Goal: Ask a question: Seek information or help from site administrators or community

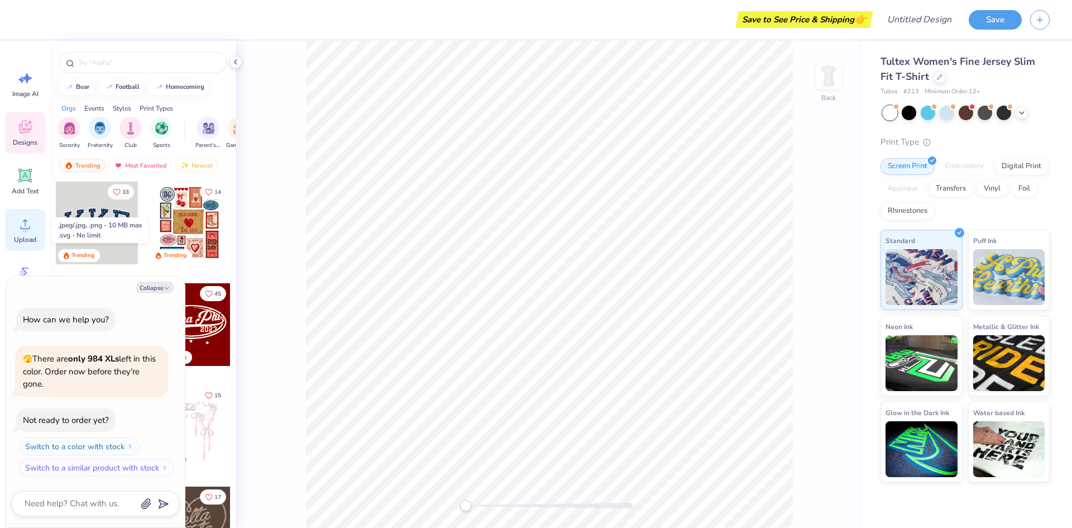
click at [26, 224] on icon at bounding box center [25, 223] width 17 height 17
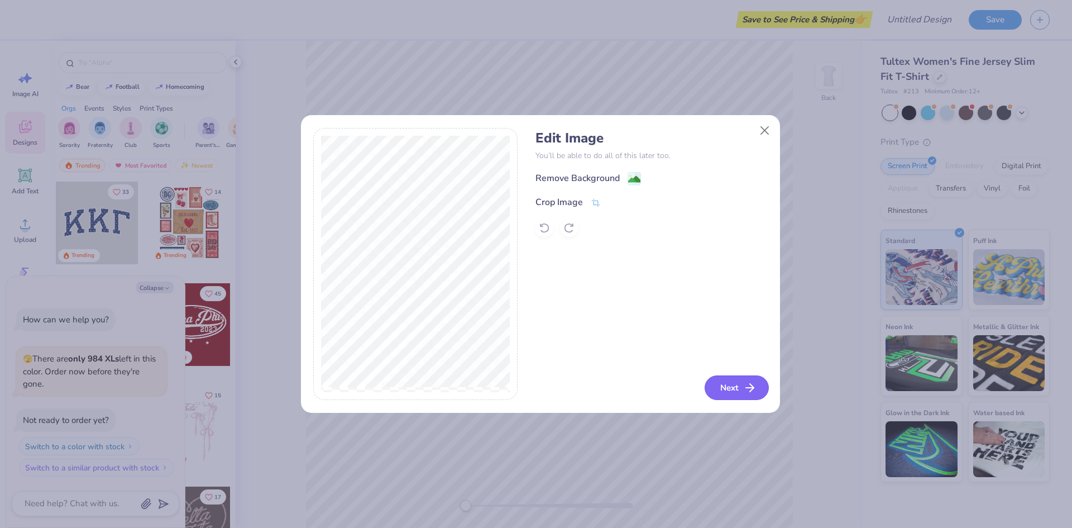
click at [744, 385] on icon "button" at bounding box center [749, 387] width 13 height 13
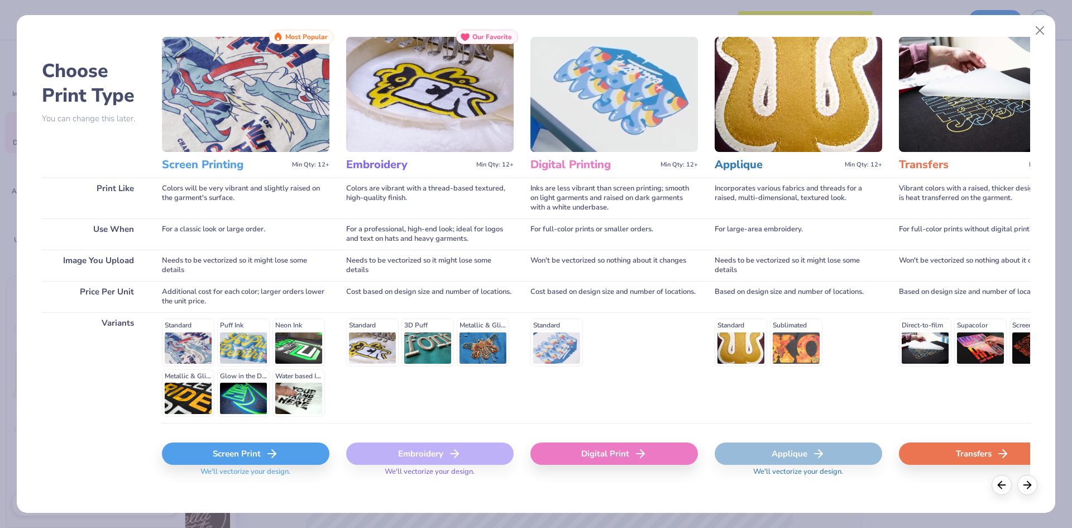
scroll to position [29, 0]
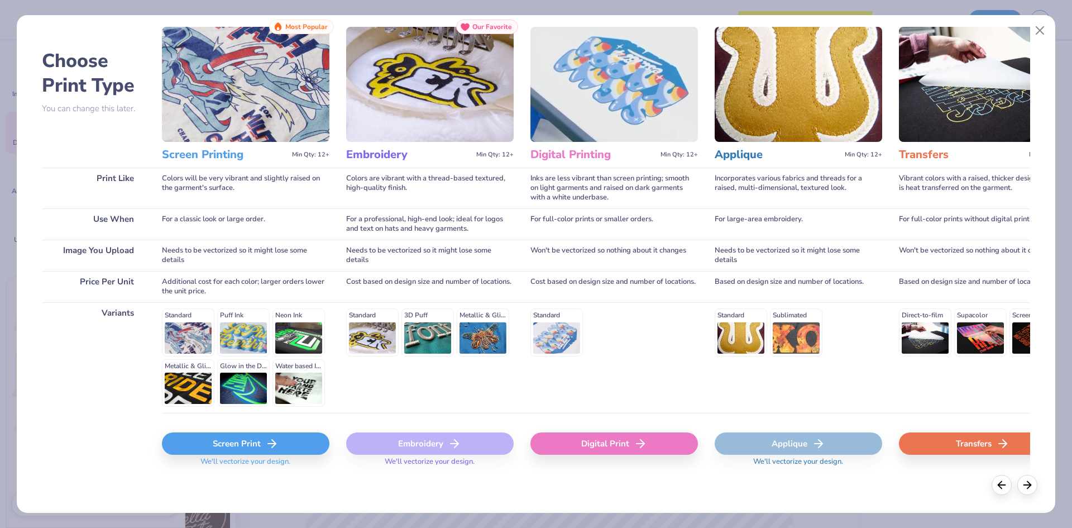
click at [981, 443] on div "Transfers" at bounding box center [982, 443] width 167 height 22
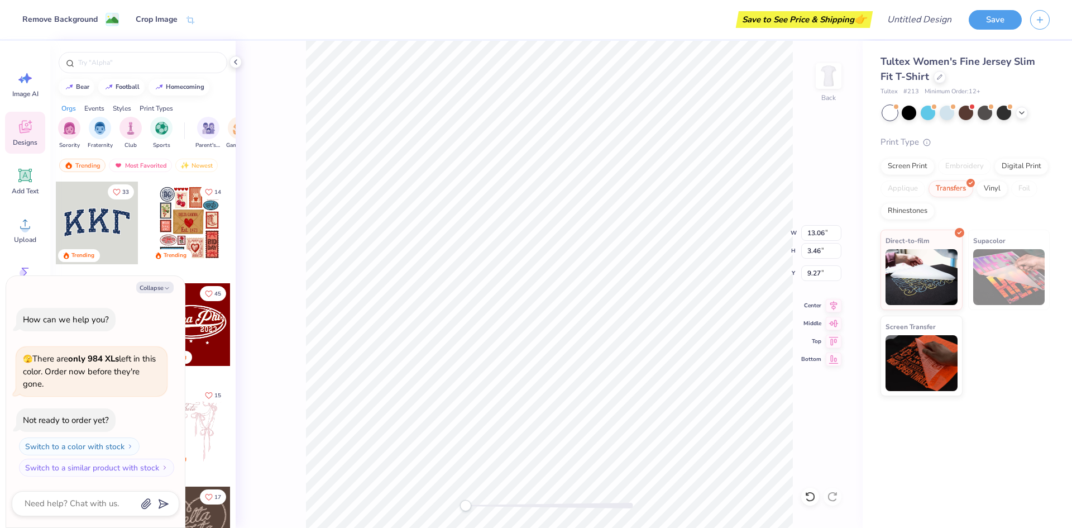
type textarea "x"
type input "8.33"
type input "2.21"
type input "10.52"
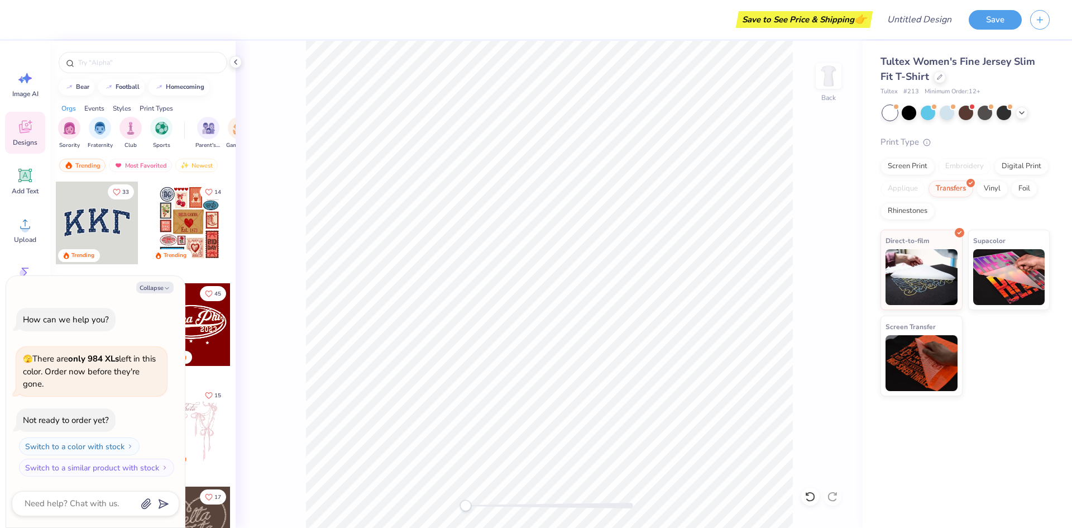
type textarea "x"
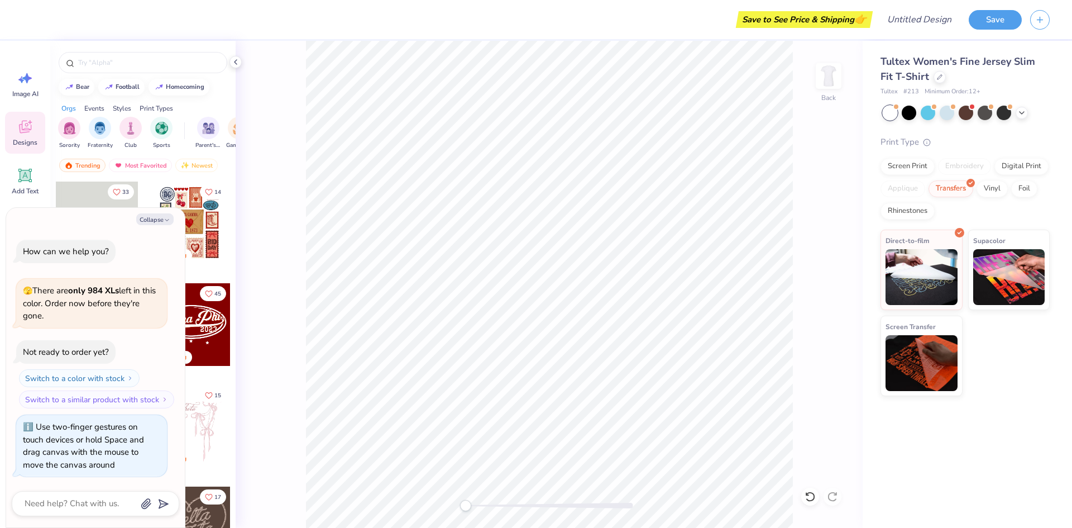
click at [406, 501] on div "Back" at bounding box center [549, 284] width 627 height 487
click at [946, 20] on input "Design Title" at bounding box center [905, 19] width 109 height 22
type input "v"
type textarea "x"
type input "vm"
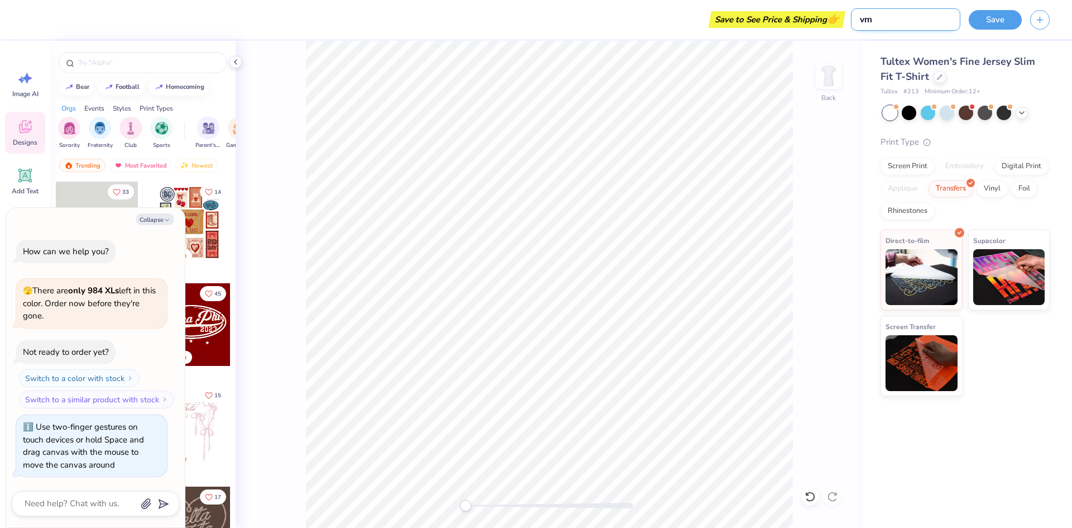
type textarea "x"
type input "vm"
click at [1004, 15] on button "Save" at bounding box center [994, 18] width 53 height 20
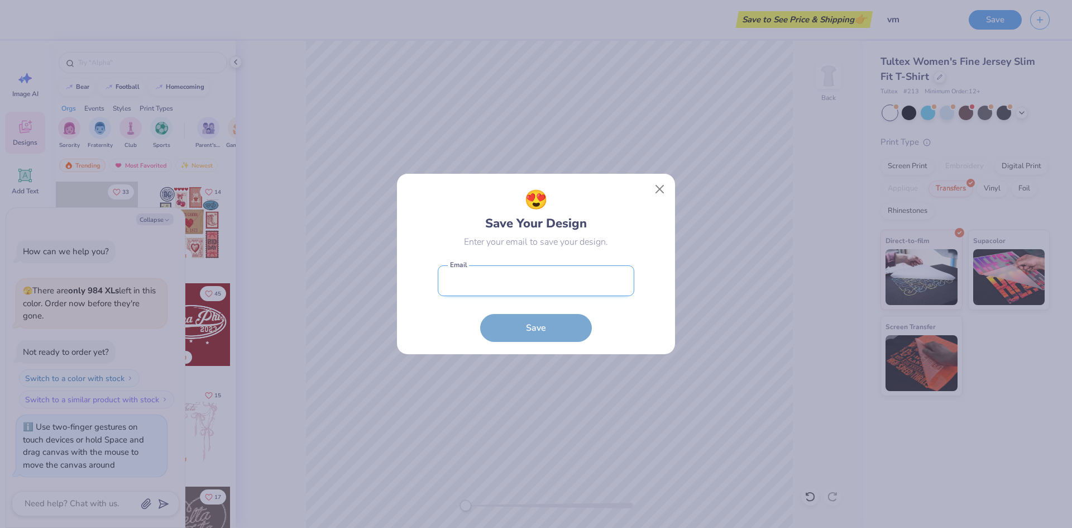
click at [578, 284] on input "email" at bounding box center [536, 280] width 196 height 31
type input "ebpstudio@gmail.com"
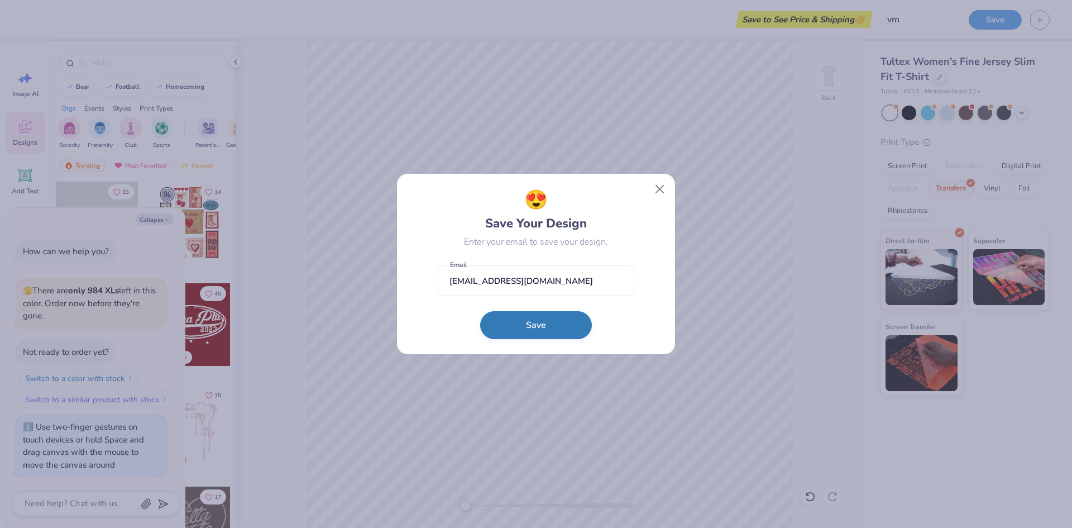
click at [553, 333] on button "Save" at bounding box center [536, 325] width 112 height 28
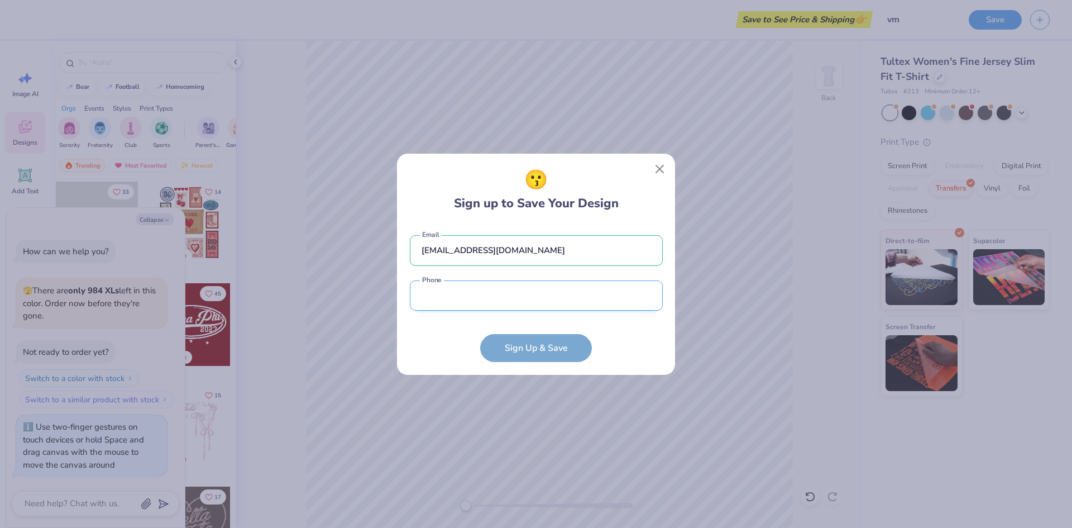
click at [485, 296] on input "tel" at bounding box center [536, 295] width 253 height 31
type input "(917) 306-9643"
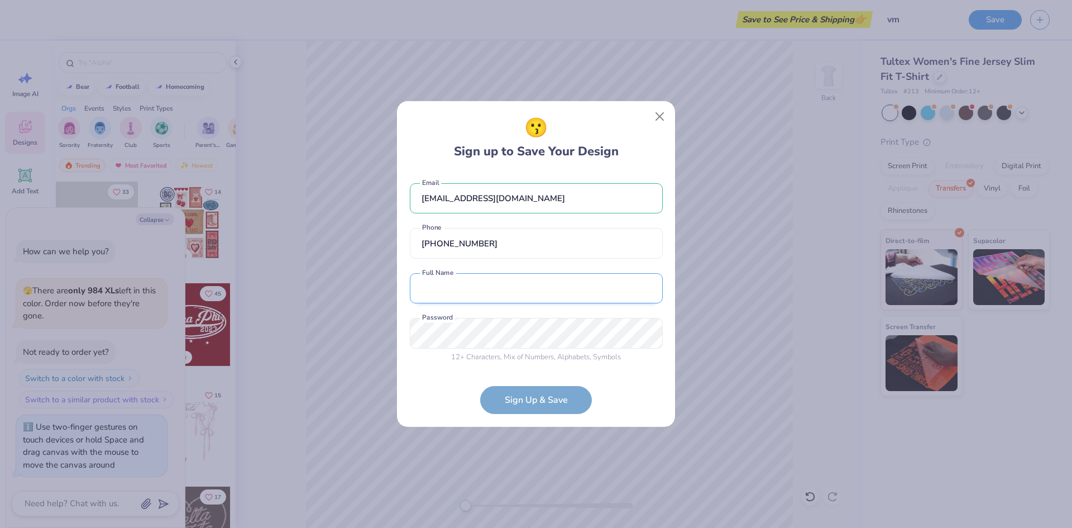
click at [501, 284] on input "text" at bounding box center [536, 288] width 253 height 31
type input "emiliano baccarini"
click at [527, 404] on form "ebpstudio@gmail.com Email (917) 306-9643 Phone emiliano baccarini Full Name 12 …" at bounding box center [536, 293] width 253 height 242
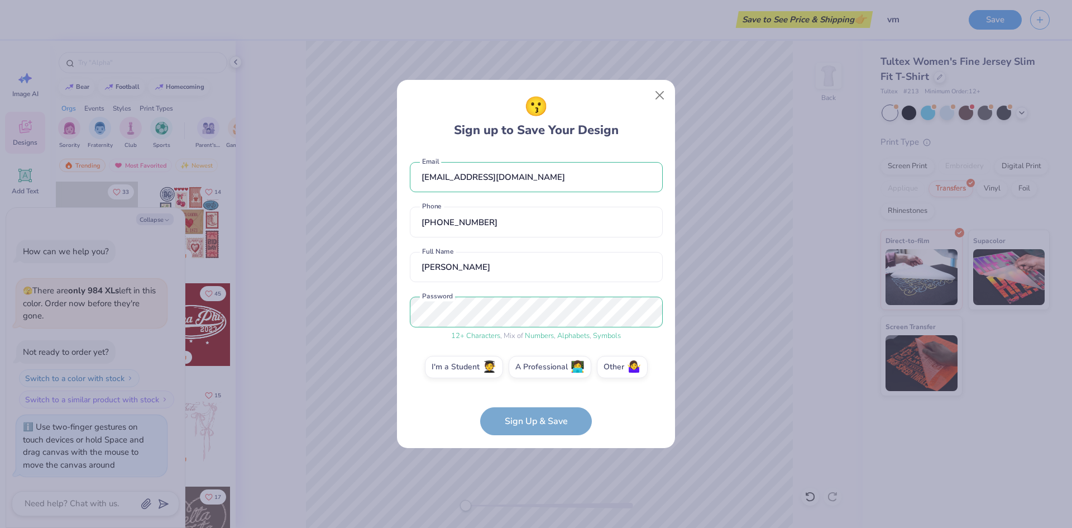
click at [541, 425] on form "ebpstudio@gmail.com Email (917) 306-9643 Phone emiliano baccarini Full Name 12 …" at bounding box center [536, 293] width 253 height 285
click at [466, 365] on label "I'm a Student 🧑‍🎓" at bounding box center [464, 365] width 78 height 22
click at [533, 366] on input "I'm a Student 🧑‍🎓" at bounding box center [536, 369] width 7 height 7
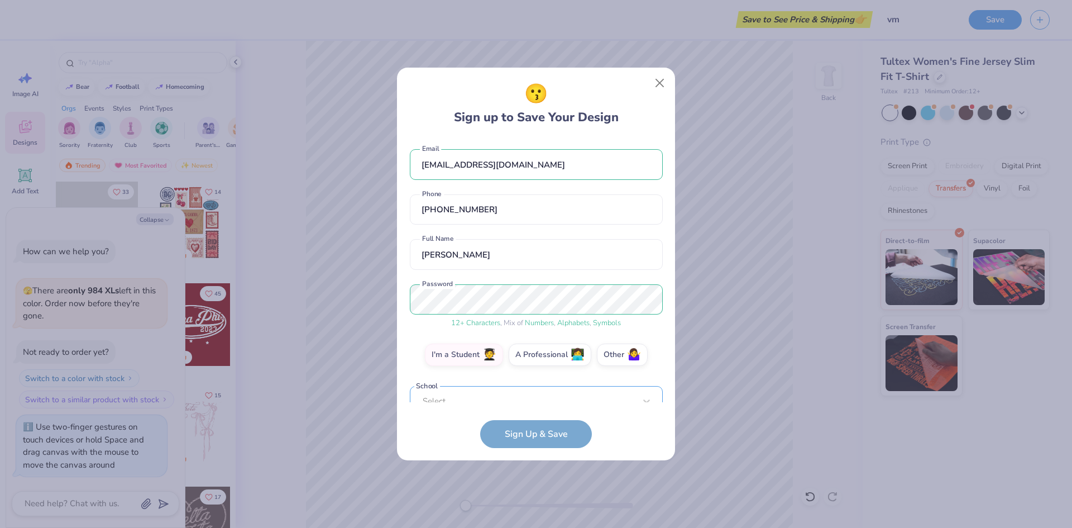
scroll to position [15, 0]
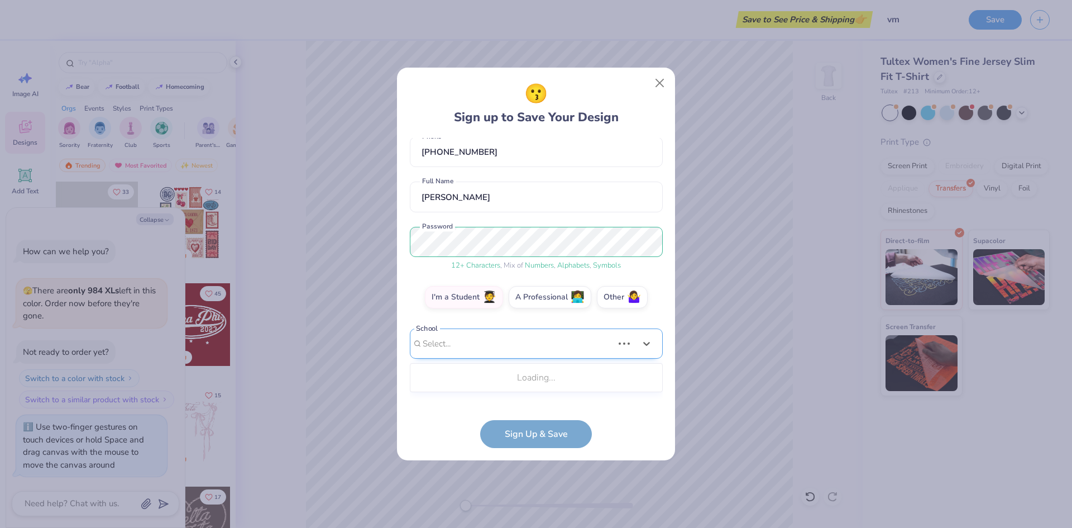
click at [487, 386] on div "Use Up and Down to choose options, press Enter to select the currently focused …" at bounding box center [536, 360] width 253 height 64
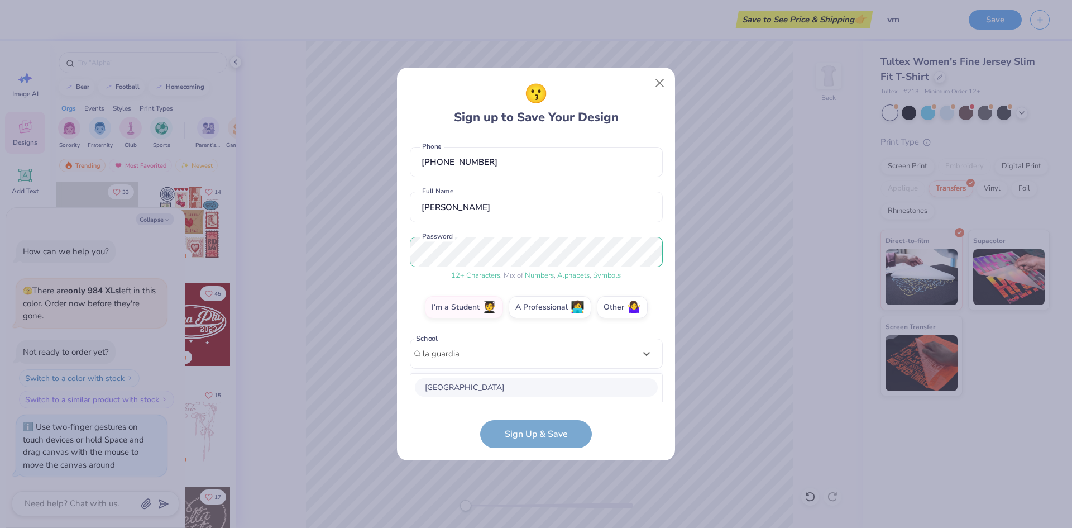
scroll to position [188, 0]
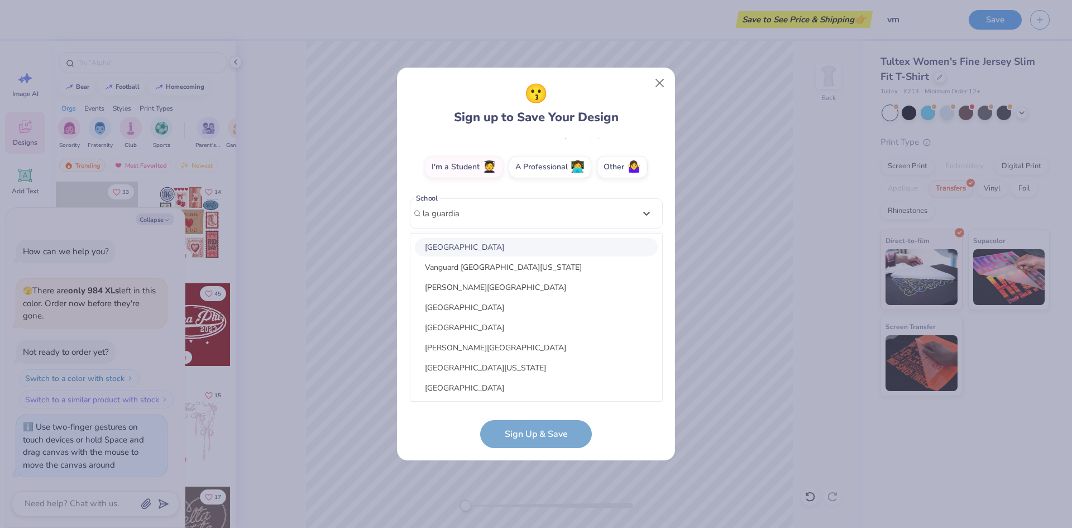
click at [503, 245] on div "LaGuardia Community College" at bounding box center [536, 247] width 243 height 18
type input "la guardia"
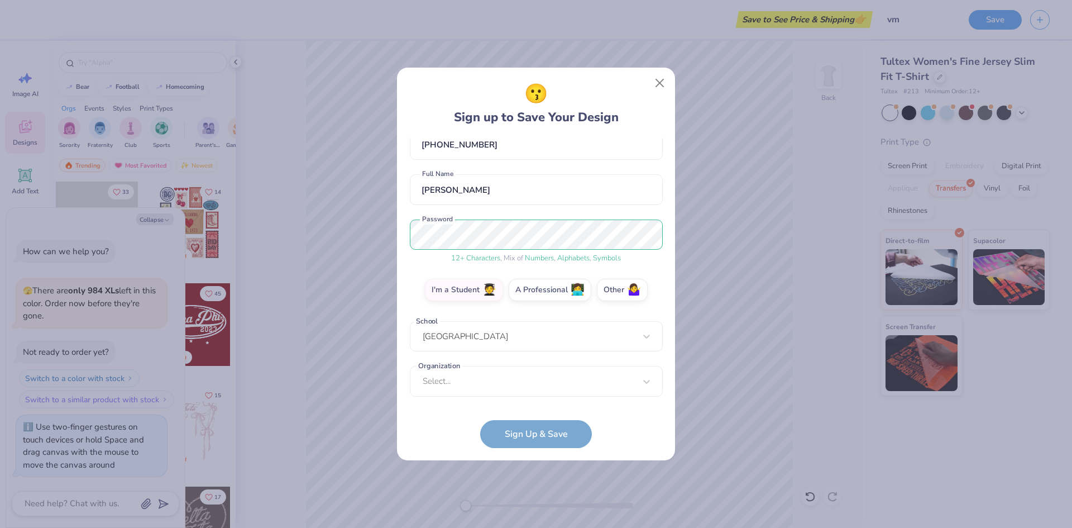
scroll to position [65, 0]
click at [506, 378] on div "Select..." at bounding box center [536, 381] width 253 height 31
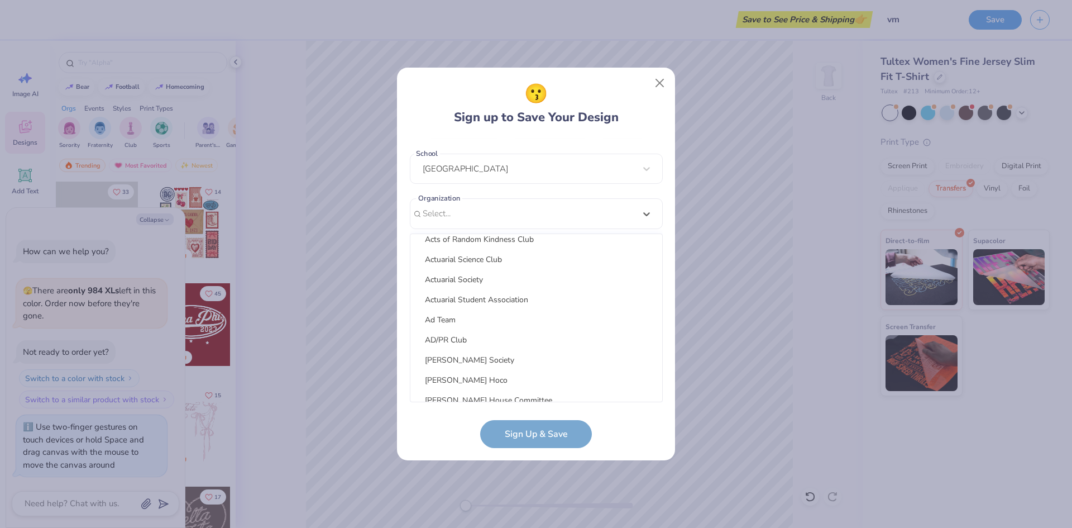
scroll to position [0, 0]
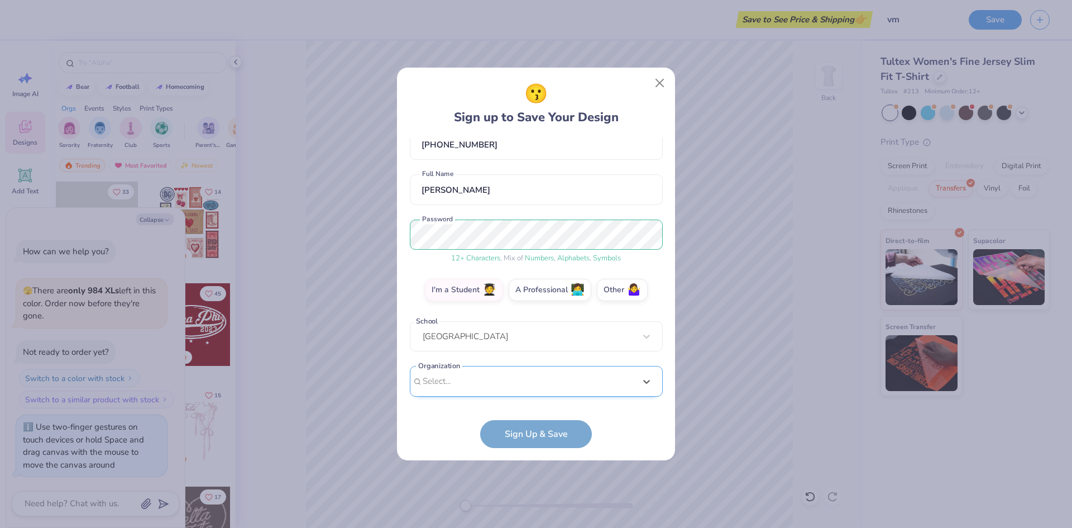
click at [548, 213] on div "ebpstudio@gmail.com Email (917) 306-9643 Phone emiliano baccarini Full Name 12 …" at bounding box center [536, 270] width 253 height 264
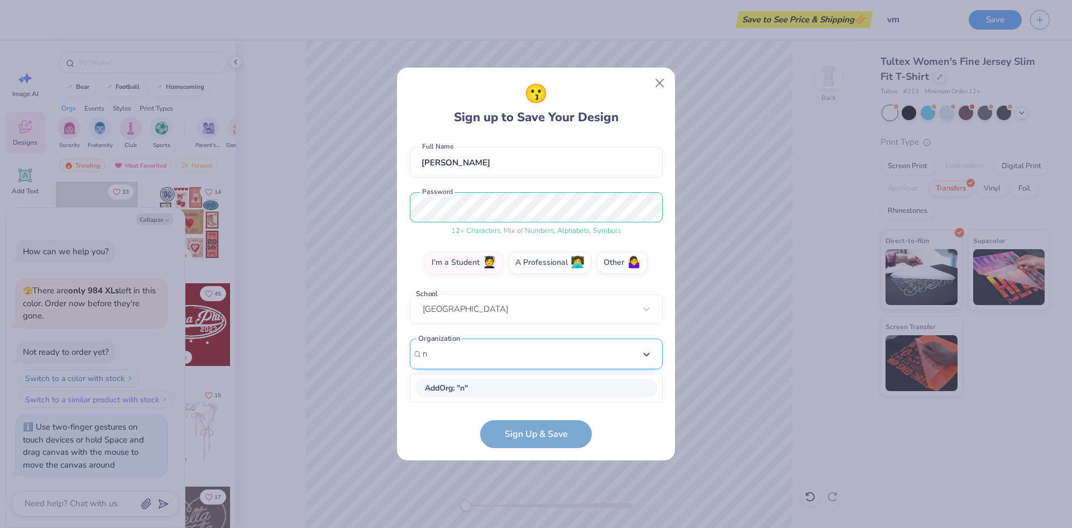
type input "na"
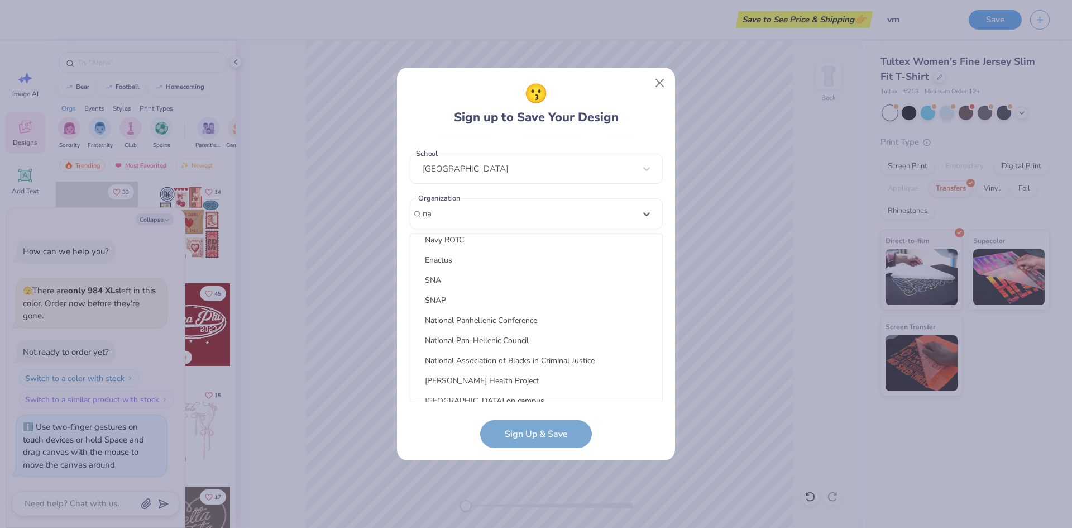
scroll to position [576, 0]
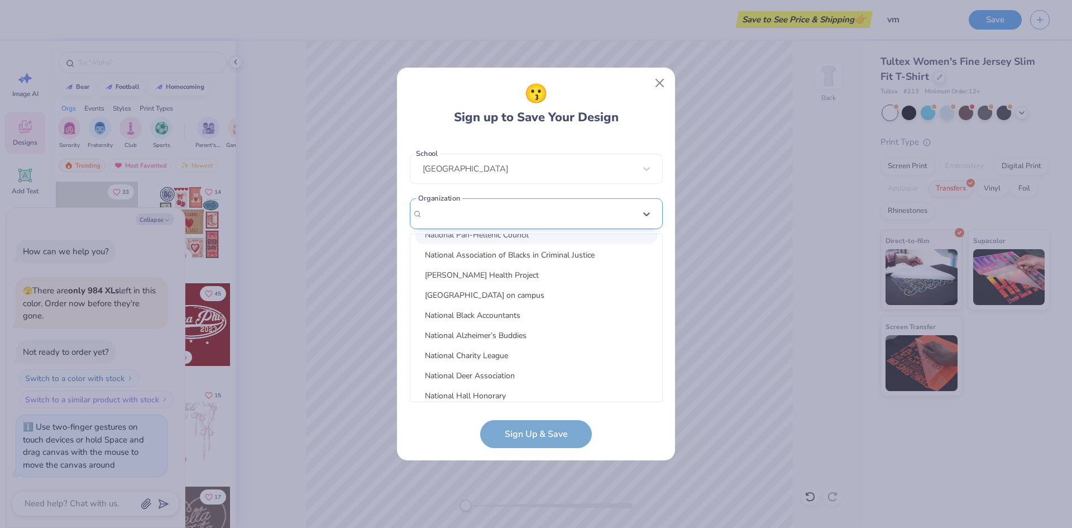
click at [485, 219] on div "ebpstudio@gmail.com Email (917) 306-9643 Phone emiliano baccarini Full Name 12 …" at bounding box center [536, 270] width 253 height 264
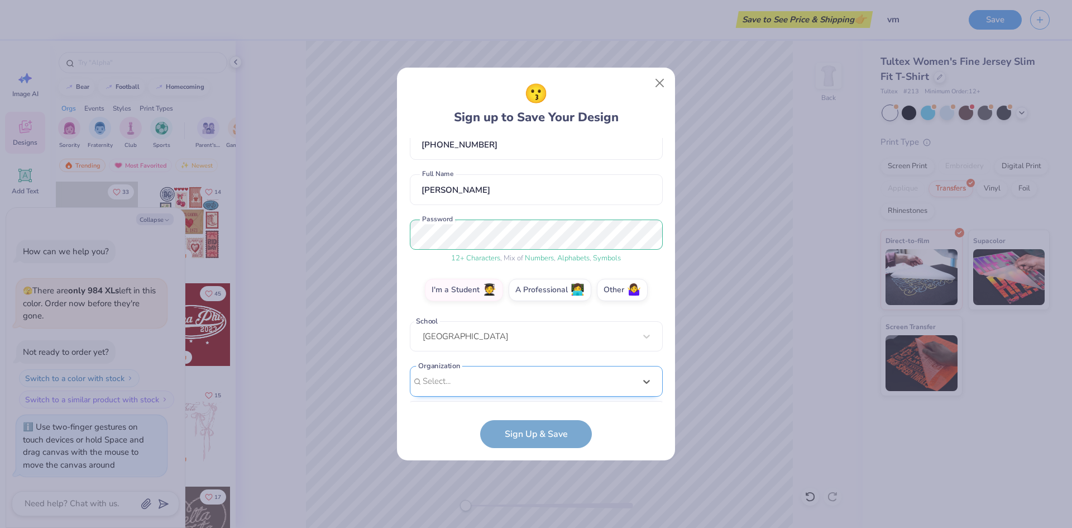
click at [537, 385] on div "option focused, 8 of 210. 210 results available. Use Up and Down to choose opti…" at bounding box center [536, 468] width 253 height 204
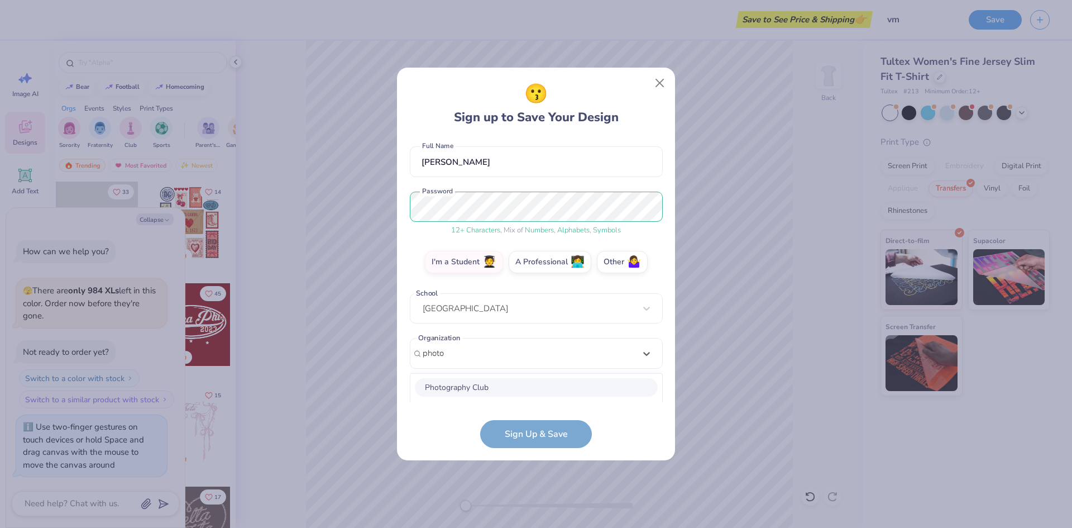
scroll to position [232, 0]
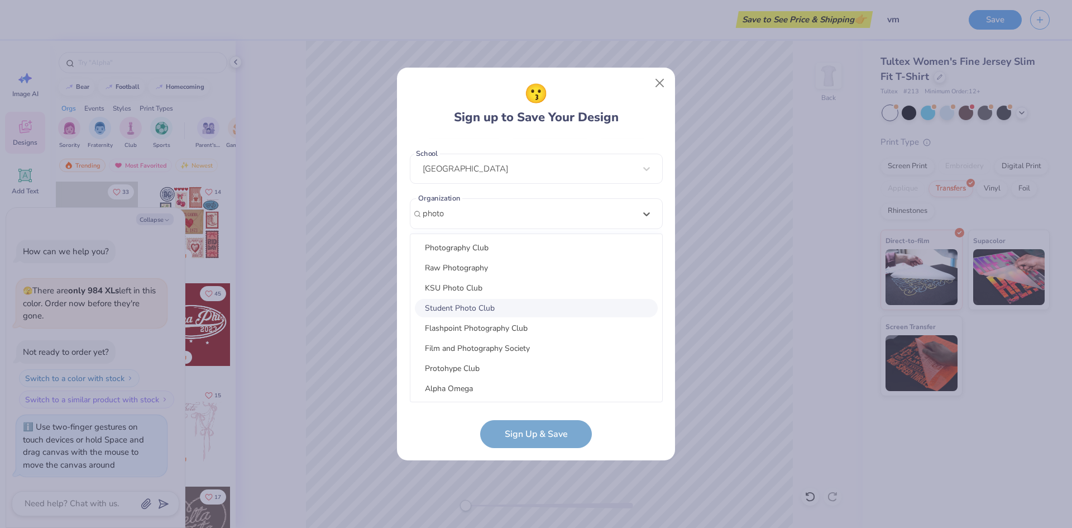
click at [498, 310] on div "Student Photo Club" at bounding box center [536, 308] width 243 height 18
type input "photo"
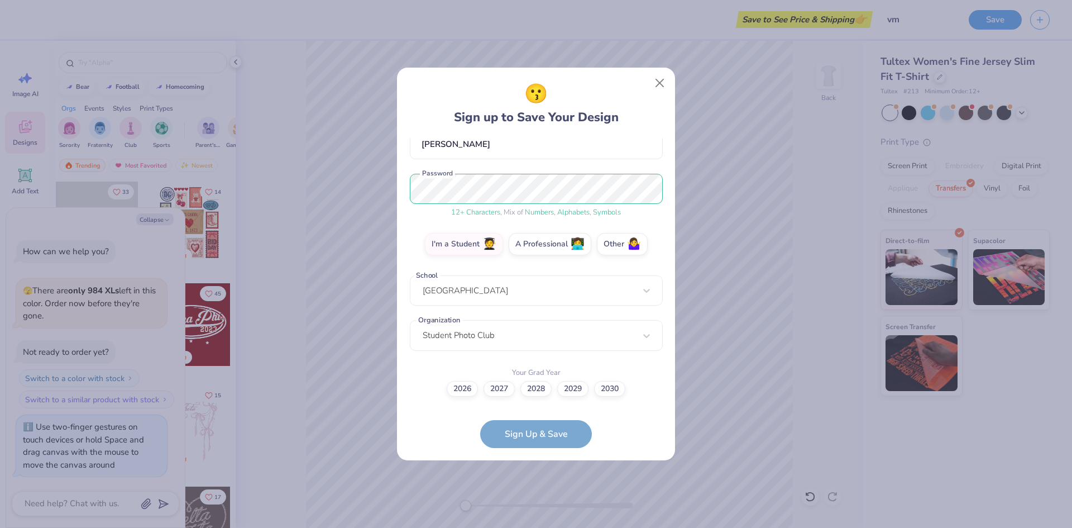
scroll to position [111, 0]
click at [460, 386] on label "2026" at bounding box center [462, 387] width 31 height 16
click at [533, 496] on input "2026" at bounding box center [536, 499] width 7 height 7
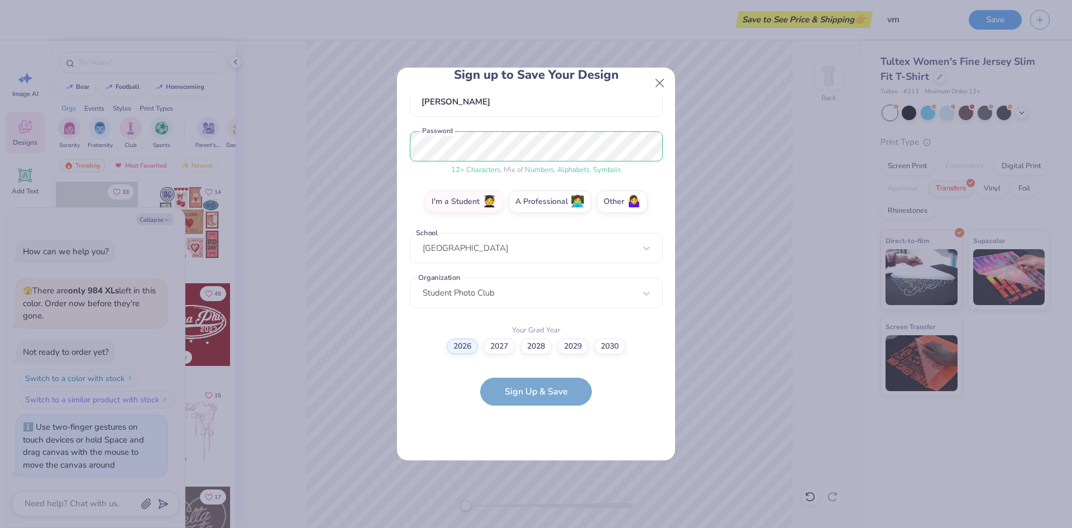
scroll to position [0, 0]
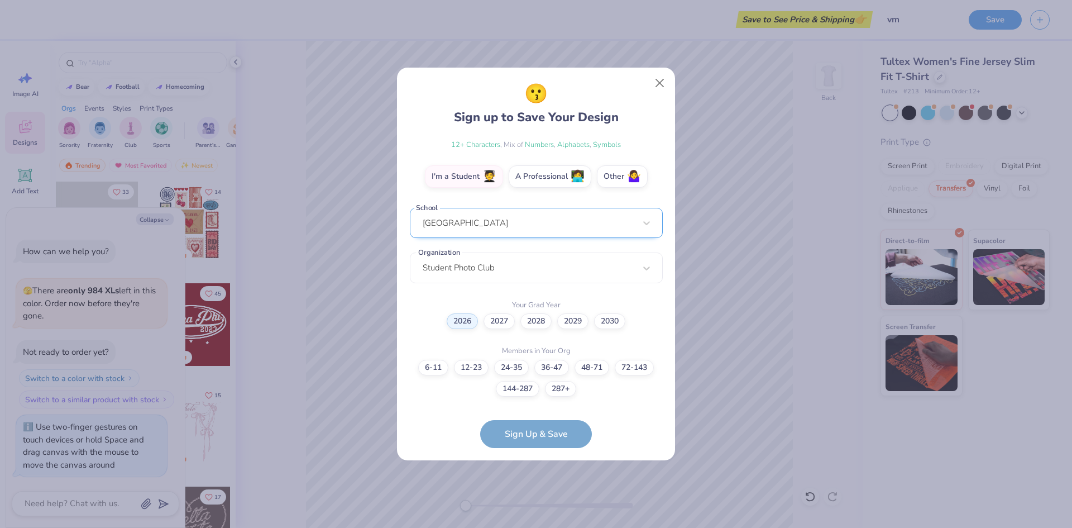
click at [608, 231] on div "LaGuardia Community College" at bounding box center [536, 223] width 253 height 31
click at [618, 161] on div "ebpstudio@gmail.com Email (917) 306-9643 Phone emiliano baccarini Full Name 12 …" at bounding box center [536, 270] width 253 height 264
click at [619, 181] on label "Other 🤷‍♀️" at bounding box center [622, 176] width 51 height 22
click at [540, 353] on input "Other 🤷‍♀️" at bounding box center [536, 356] width 7 height 7
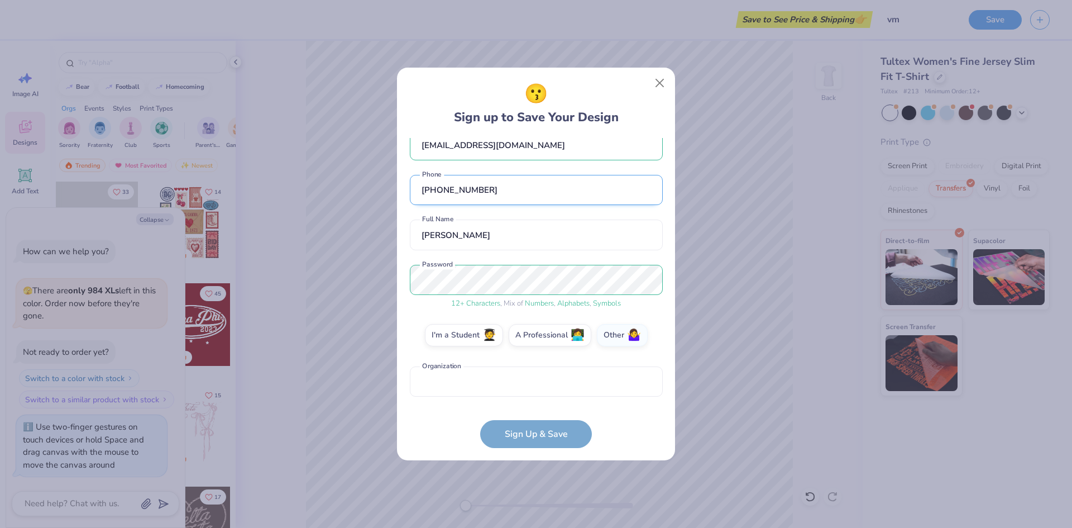
scroll to position [20, 0]
click at [532, 435] on form "ebpstudio@gmail.com Email (917) 306-9643 Phone emiliano baccarini Full Name 12 …" at bounding box center [536, 293] width 253 height 310
click at [536, 435] on form "ebpstudio@gmail.com Email (917) 306-9643 Phone emiliano baccarini Full Name 12 …" at bounding box center [536, 293] width 253 height 310
click at [548, 382] on input "text" at bounding box center [536, 381] width 253 height 31
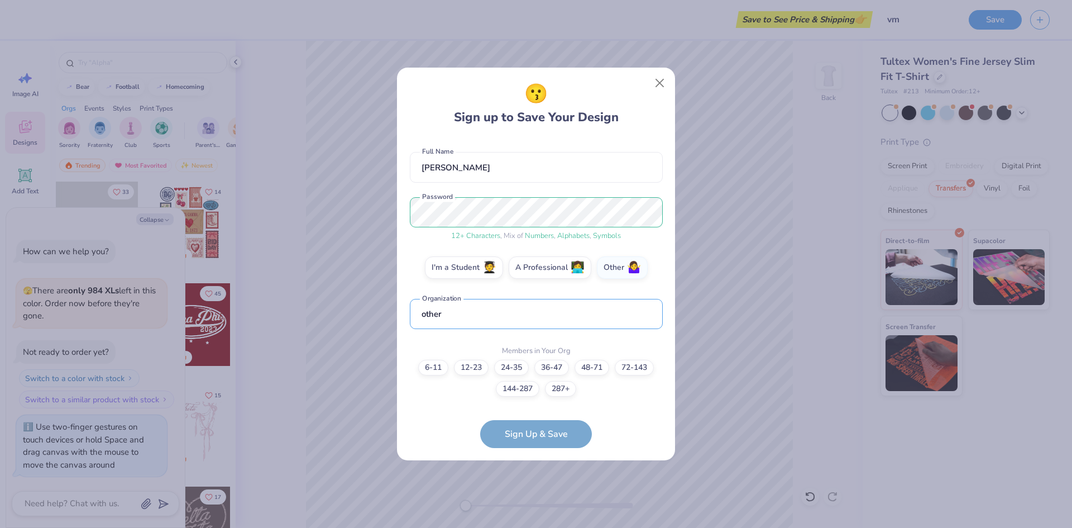
type input "other"
click at [423, 419] on form "ebpstudio@gmail.com Email (917) 306-9643 Phone emiliano baccarini Full Name 12 …" at bounding box center [536, 293] width 253 height 310
click at [427, 365] on label "6-11" at bounding box center [433, 366] width 30 height 16
click at [533, 461] on input "6-11" at bounding box center [536, 464] width 7 height 7
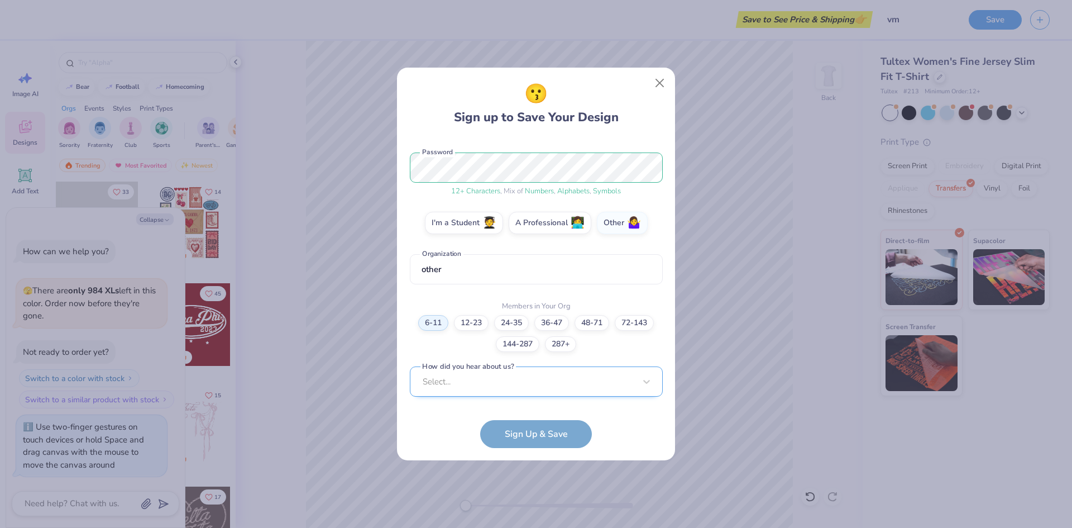
click at [520, 376] on div "Select..." at bounding box center [536, 381] width 253 height 31
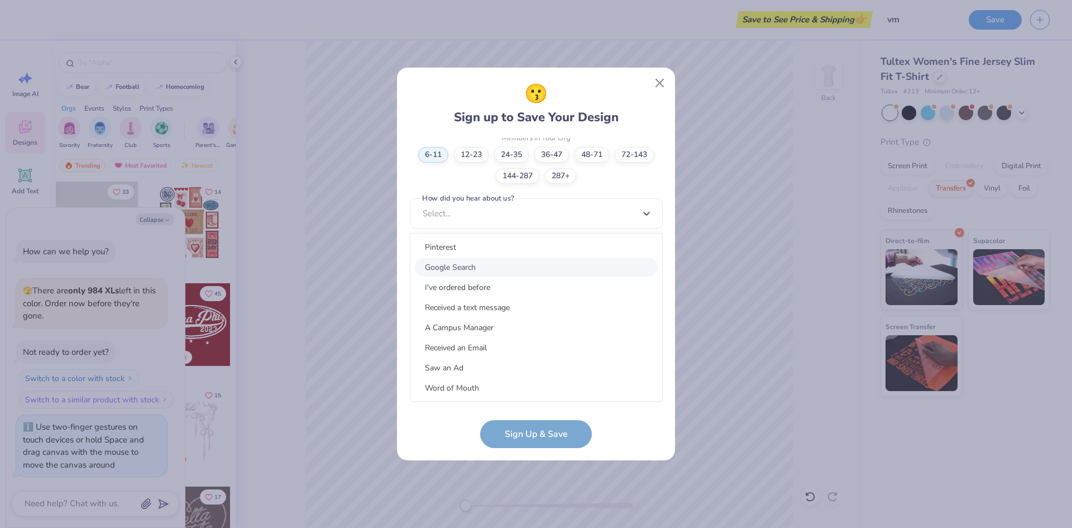
click at [511, 272] on div "Google Search" at bounding box center [536, 267] width 243 height 18
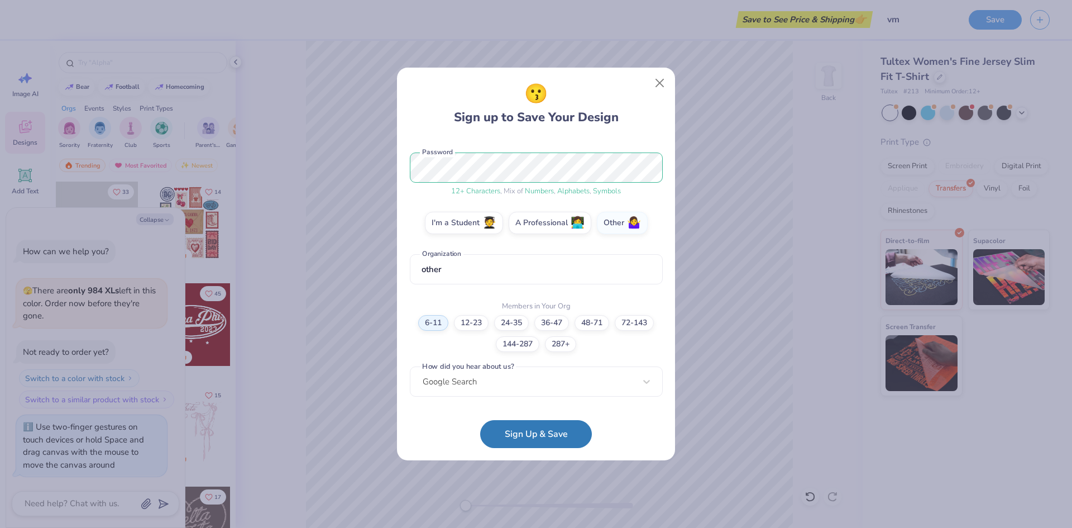
scroll to position [132, 0]
click at [562, 439] on button "Sign Up & Save" at bounding box center [536, 431] width 112 height 28
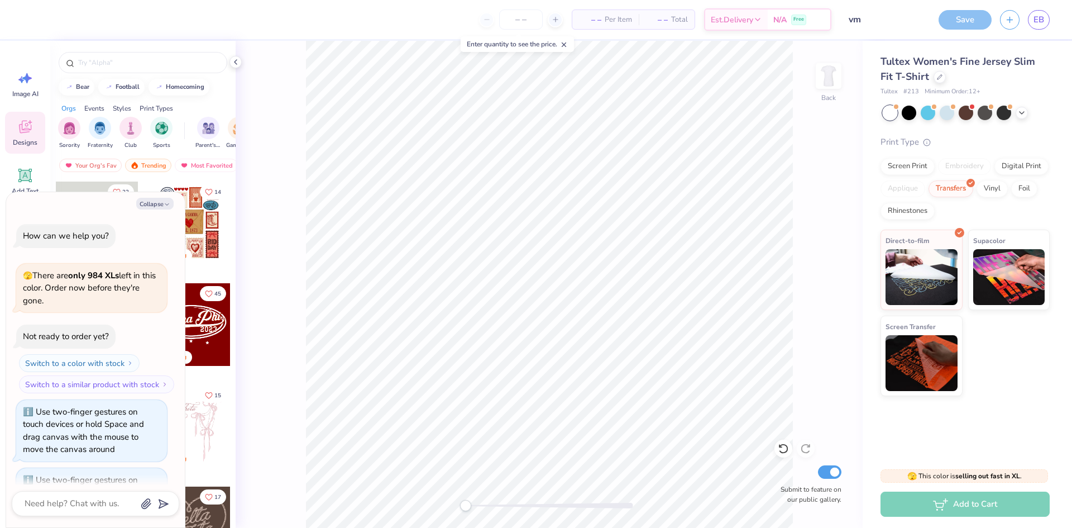
scroll to position [53, 0]
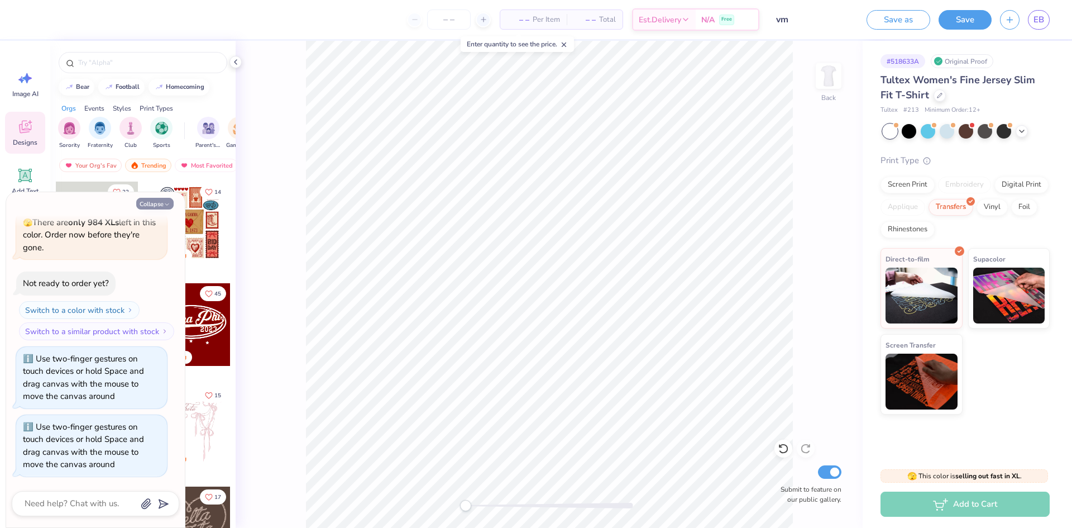
click at [151, 204] on button "Collapse" at bounding box center [154, 204] width 37 height 12
type textarea "x"
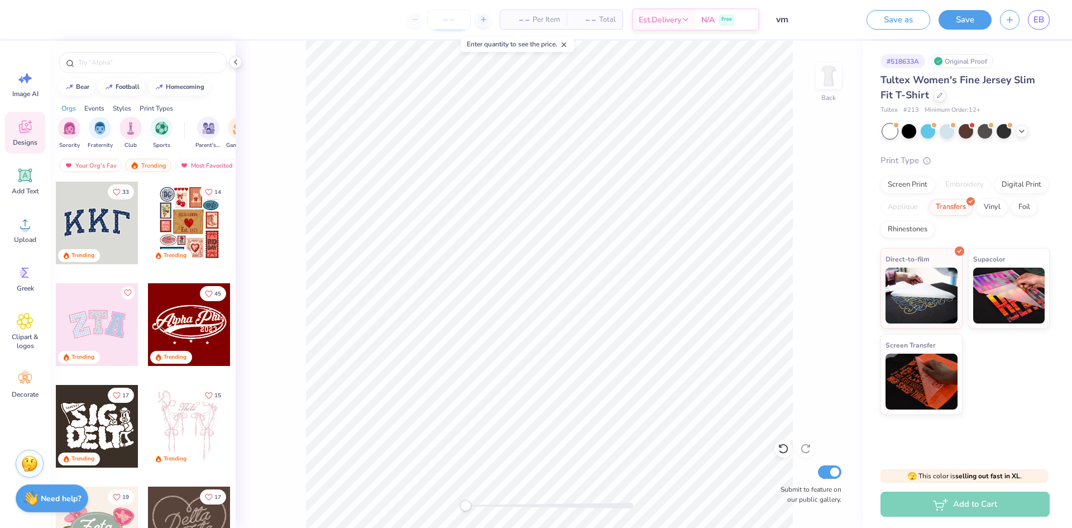
click at [442, 17] on input "number" at bounding box center [449, 19] width 44 height 20
click at [483, 20] on line at bounding box center [483, 20] width 4 height 0
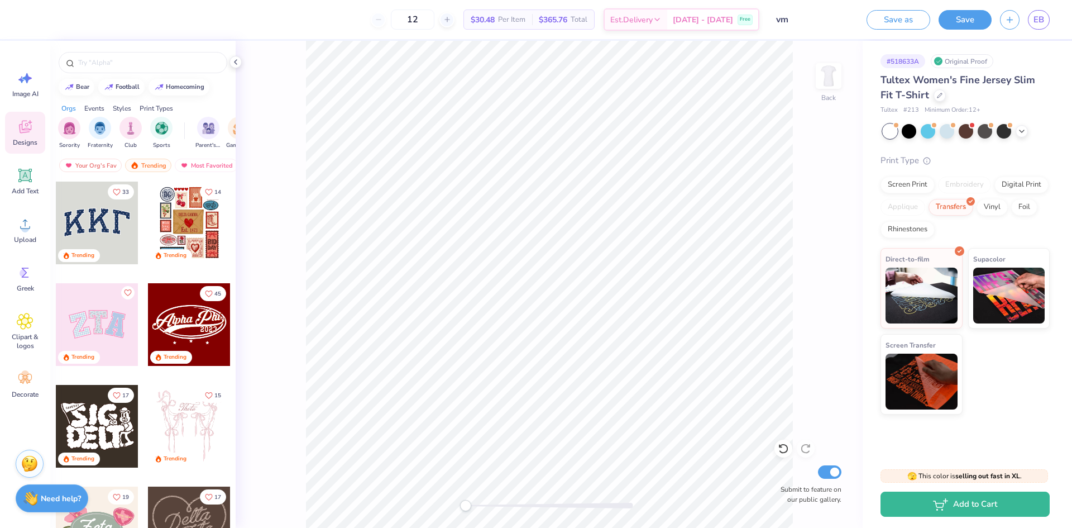
click at [390, 20] on div "12" at bounding box center [413, 19] width 84 height 20
drag, startPoint x: 390, startPoint y: 20, endPoint x: 411, endPoint y: 13, distance: 22.8
click at [390, 20] on div "12" at bounding box center [413, 19] width 84 height 20
click at [434, 16] on input "12" at bounding box center [413, 19] width 44 height 20
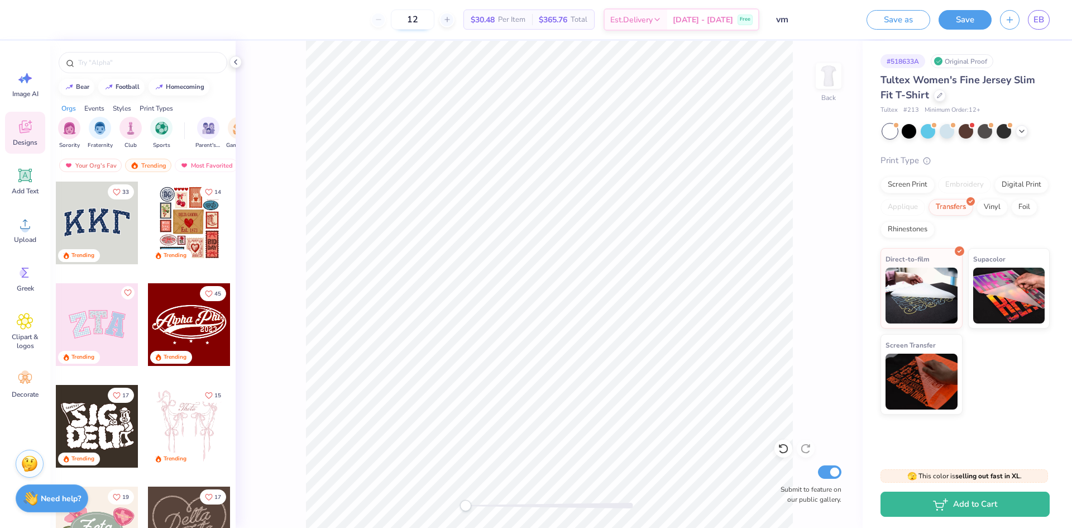
drag, startPoint x: 438, startPoint y: 16, endPoint x: 419, endPoint y: 17, distance: 19.6
click at [419, 17] on input "12" at bounding box center [413, 19] width 44 height 20
type input "12"
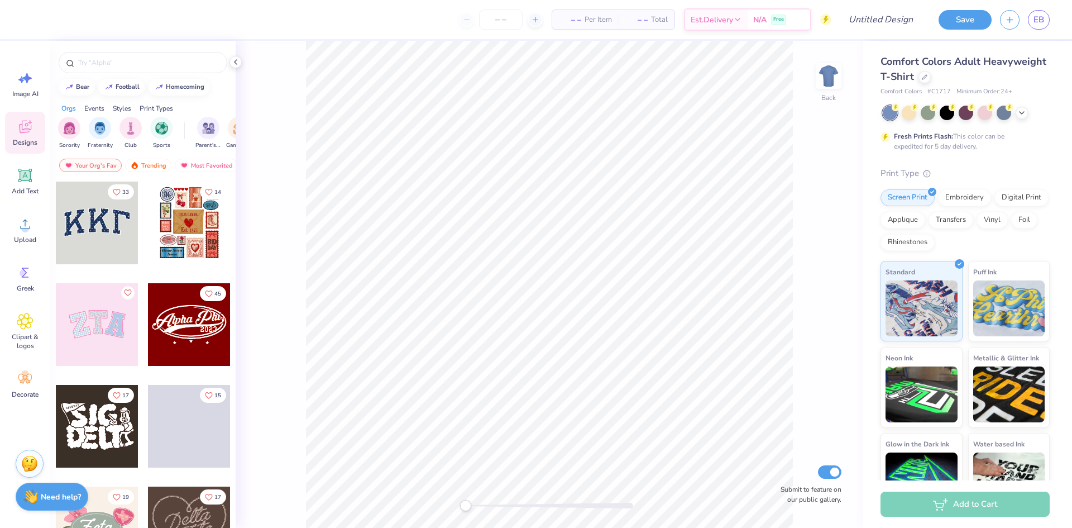
click at [65, 496] on strong "Need help?" at bounding box center [61, 496] width 40 height 11
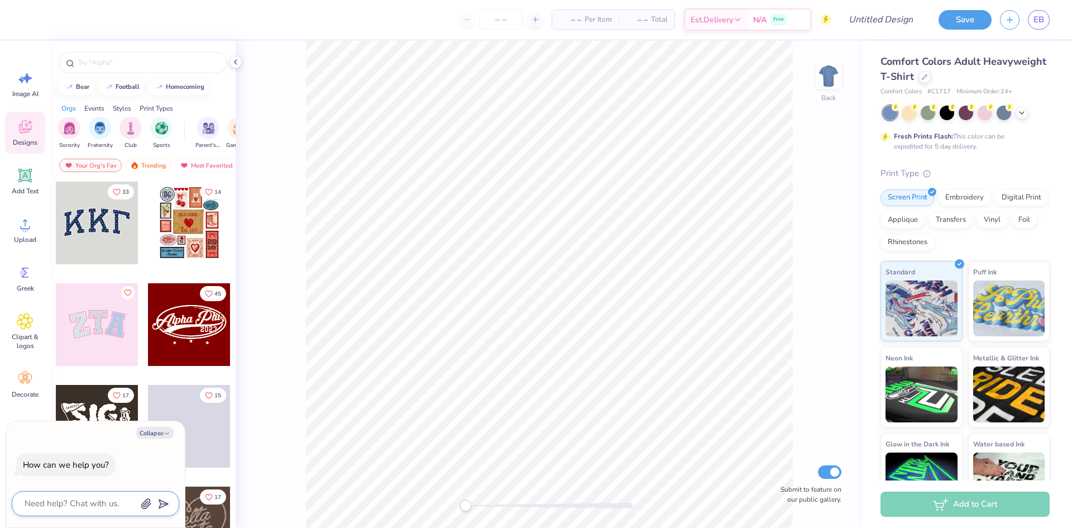
click at [98, 504] on textarea at bounding box center [79, 503] width 113 height 15
type textarea "h"
type textarea "x"
type textarea "hi"
type textarea "x"
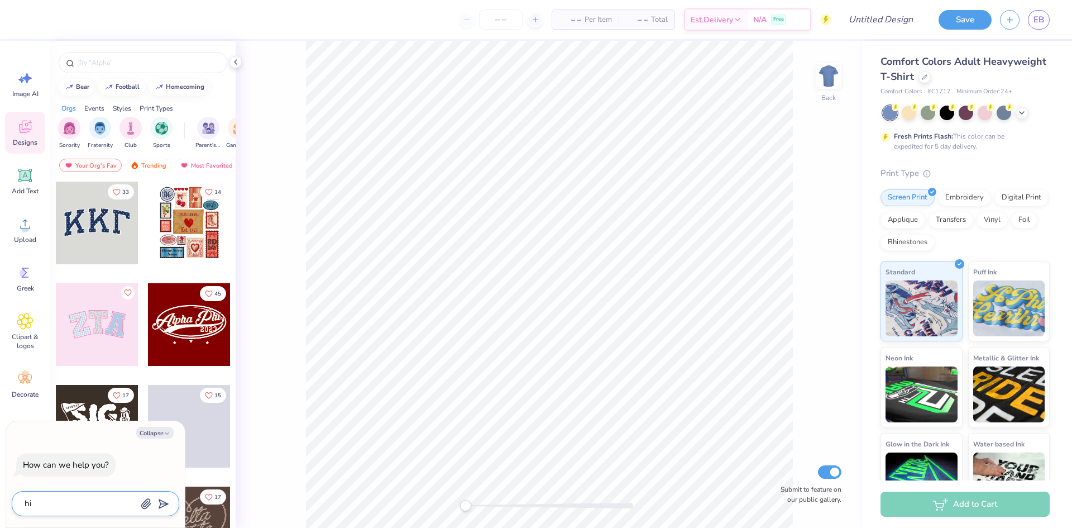
type textarea "hi"
type textarea "x"
type textarea "hi I"
type textarea "x"
type textarea "hi I"
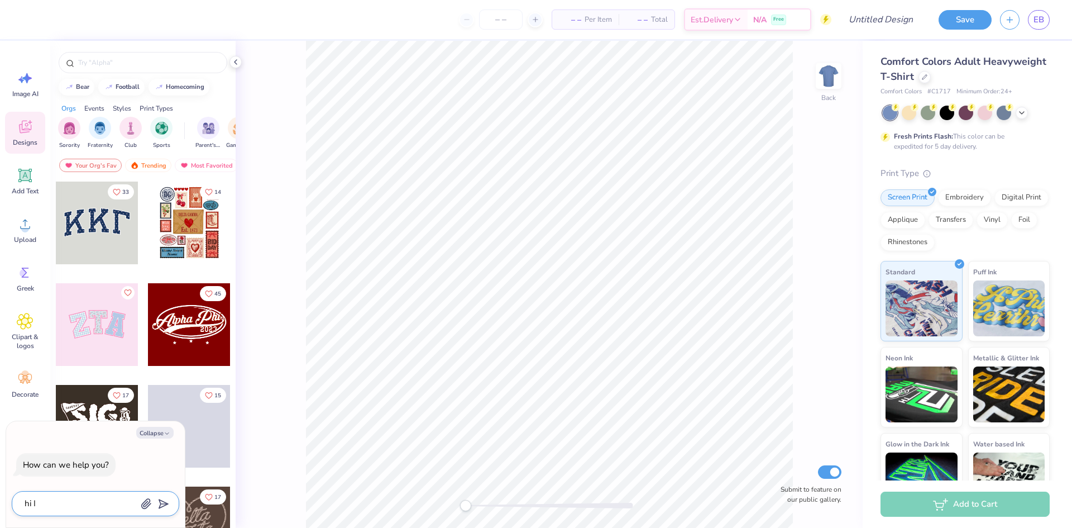
type textarea "x"
type textarea "hi I n"
type textarea "x"
type textarea "hi I ne"
type textarea "x"
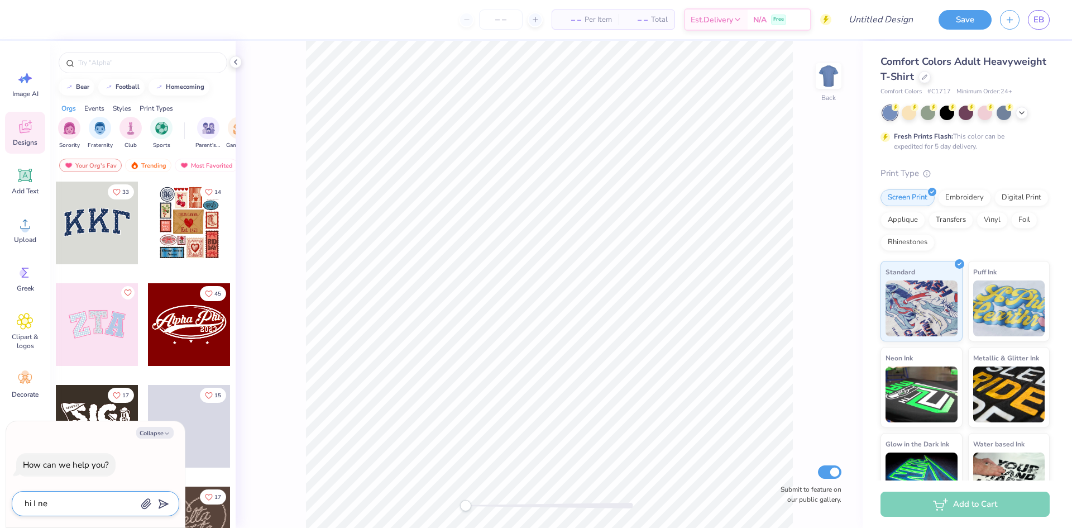
type textarea "hi I [PERSON_NAME]"
type textarea "x"
type textarea "hi I [PERSON_NAME]"
type textarea "x"
type textarea "hi I [PERSON_NAME] 2"
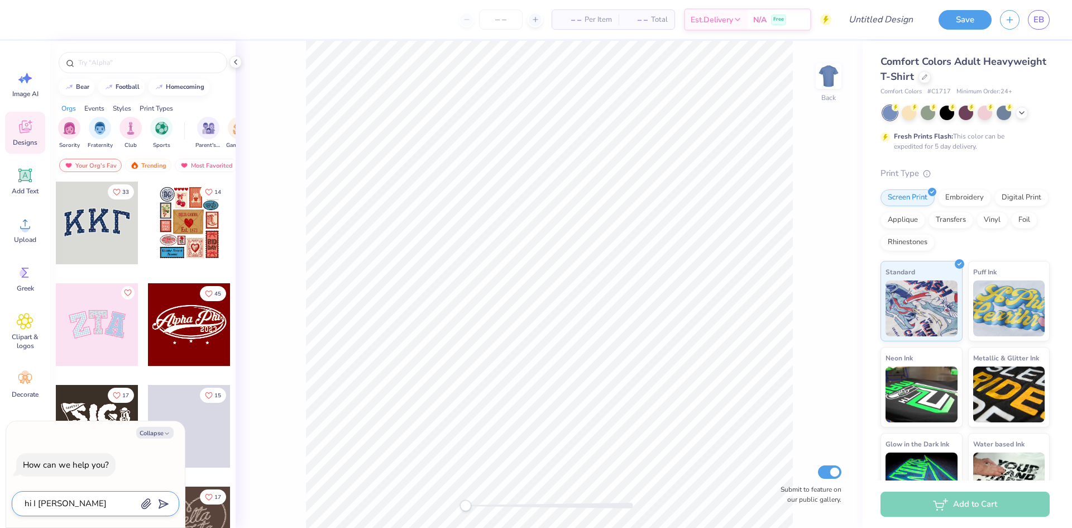
type textarea "x"
type textarea "hi I [PERSON_NAME] 2"
type textarea "x"
type textarea "hi I [PERSON_NAME] 2 t"
type textarea "x"
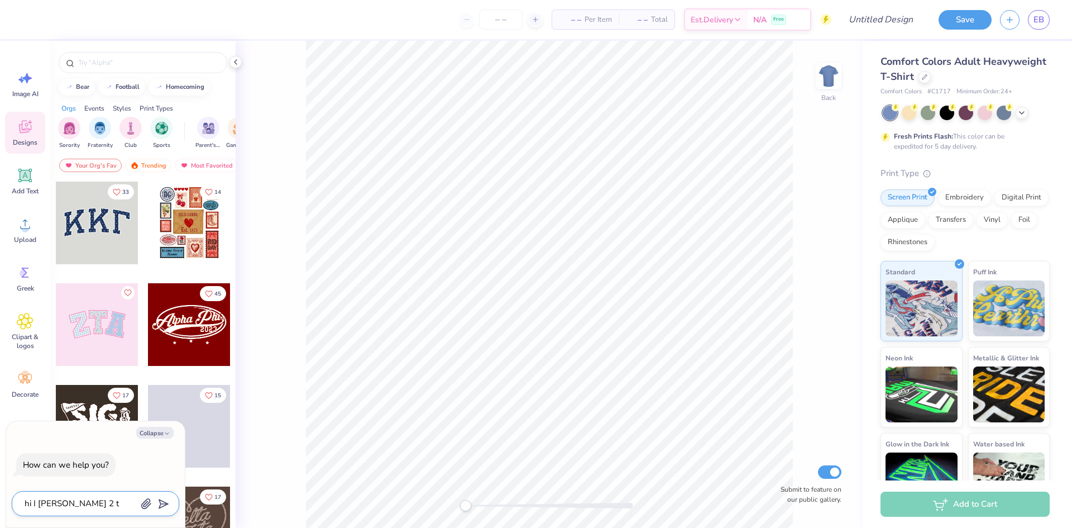
type textarea "hi I [PERSON_NAME] 2 ts"
type textarea "x"
type textarea "hi I [PERSON_NAME] 2 tsh"
type textarea "x"
type textarea "hi I [PERSON_NAME] 2 tshi"
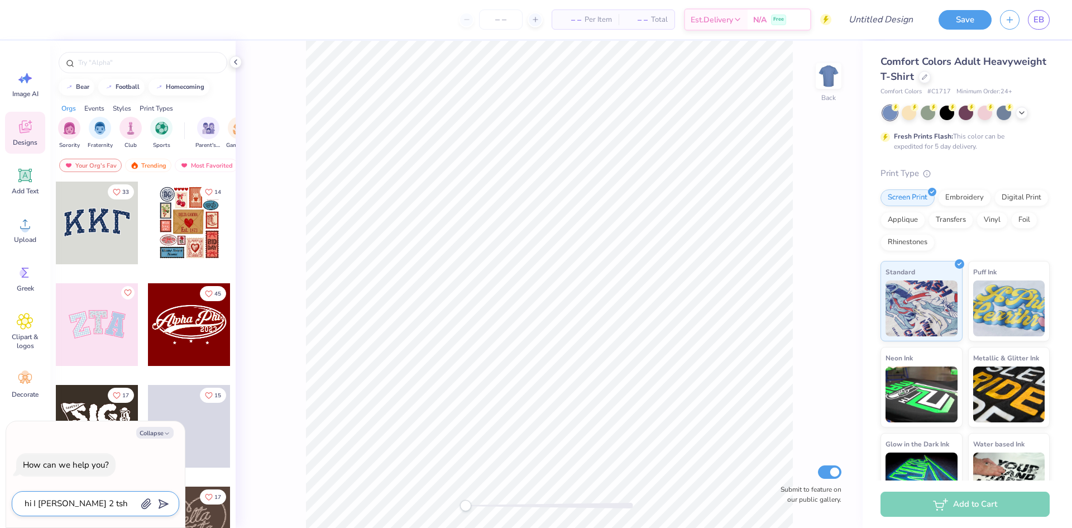
type textarea "x"
type textarea "hi I [PERSON_NAME] 2 tshit"
type textarea "x"
type textarea "hi I [PERSON_NAME] 2 tshits"
type textarea "x"
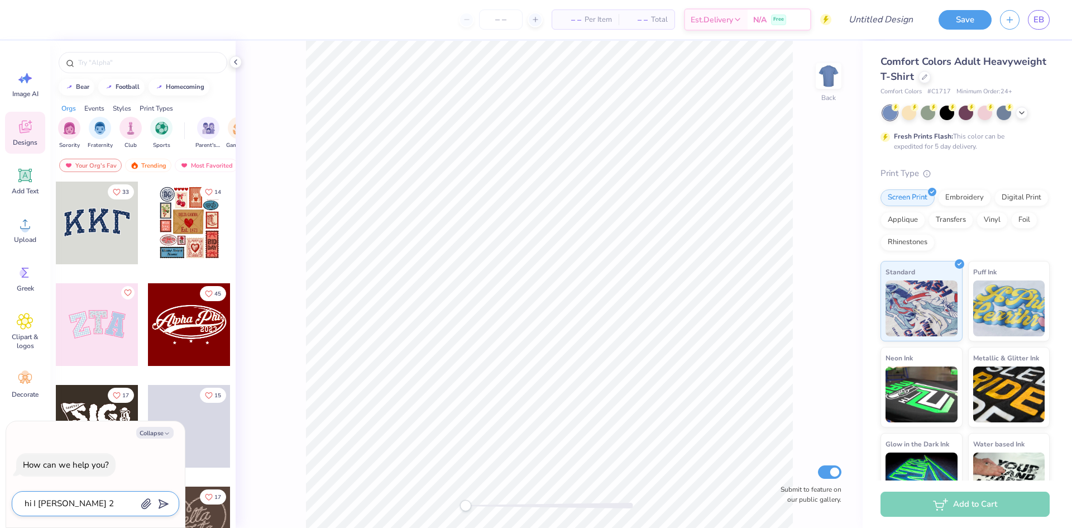
type textarea "hi I [PERSON_NAME] 2 tshits"
type textarea "x"
type textarea "hi I [PERSON_NAME] 2 tshits f"
type textarea "x"
type textarea "hi I [PERSON_NAME] 2 tshits fo"
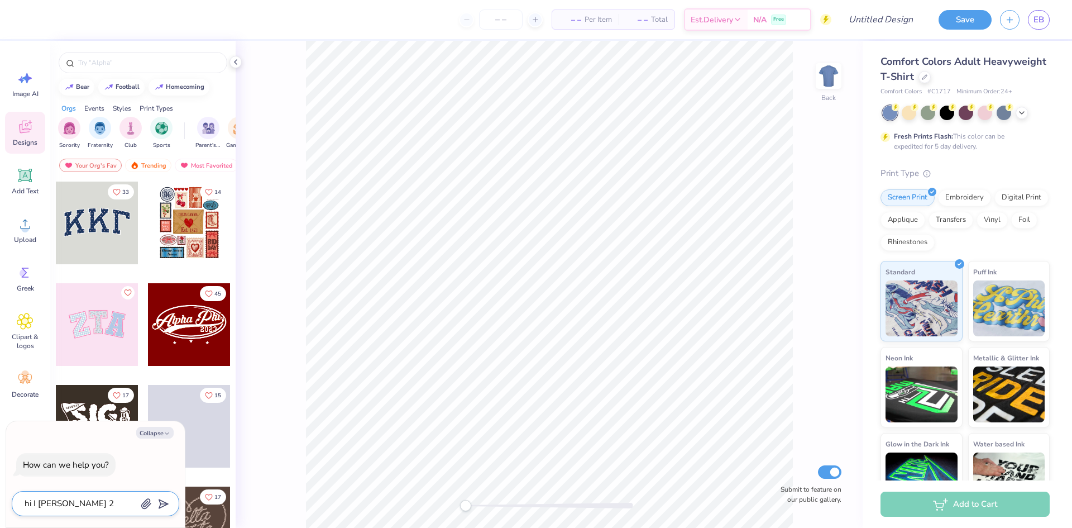
type textarea "x"
type textarea "hi I [PERSON_NAME] 2 tshits for"
type textarea "x"
type textarea "hi I [PERSON_NAME] 2 tshits for"
type textarea "x"
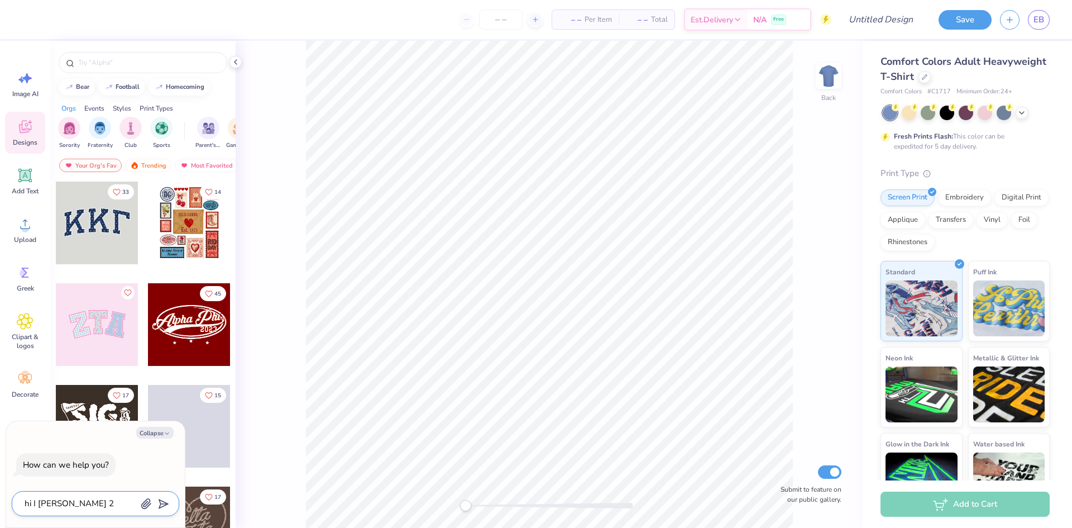
type textarea "hi I [PERSON_NAME] 2 tshits for l"
type textarea "x"
type textarea "hi I [PERSON_NAME] 2 tshits for la"
type textarea "x"
type textarea "hi I [PERSON_NAME] 2 tshits for lad"
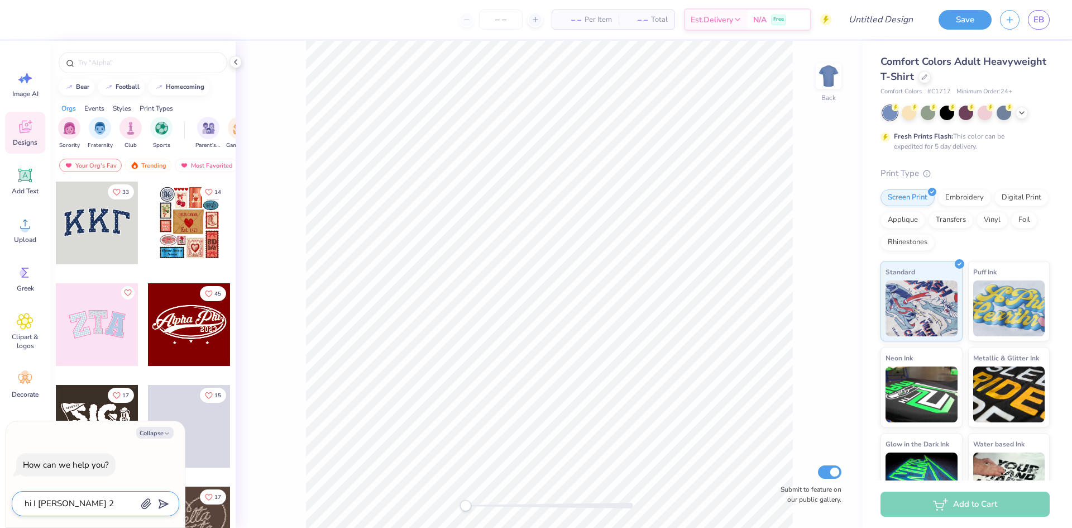
type textarea "x"
type textarea "hi I [PERSON_NAME] 2 tshits for ladi"
type textarea "x"
type textarea "hi I [PERSON_NAME] 2 tshits for ladie"
type textarea "x"
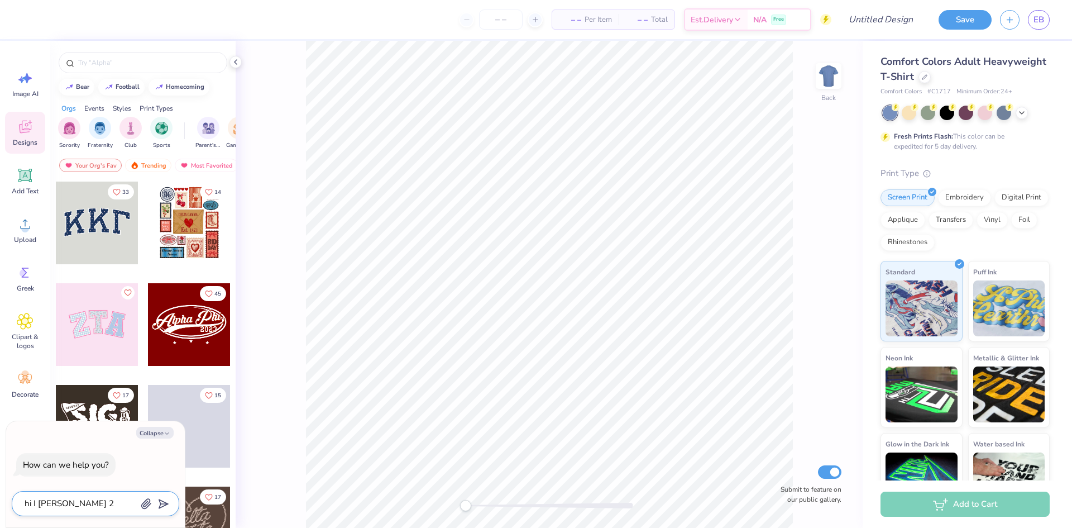
type textarea "hi I [PERSON_NAME] 2 tshits for [DEMOGRAPHIC_DATA]"
type textarea "x"
type textarea "hi I [PERSON_NAME] 2 tshits for [DEMOGRAPHIC_DATA]"
type textarea "x"
type textarea "hi I [PERSON_NAME] 2 tshits for [DEMOGRAPHIC_DATA] f"
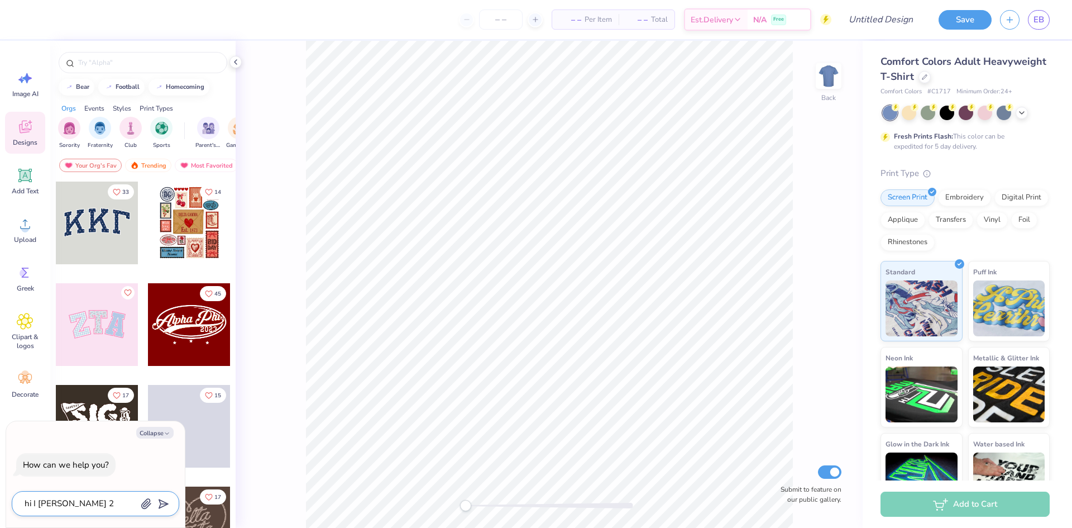
type textarea "x"
type textarea "hi I [PERSON_NAME] 2 tshits for [DEMOGRAPHIC_DATA] fo"
type textarea "x"
type textarea "hi I [PERSON_NAME] 2 tshits for [DEMOGRAPHIC_DATA] for"
type textarea "x"
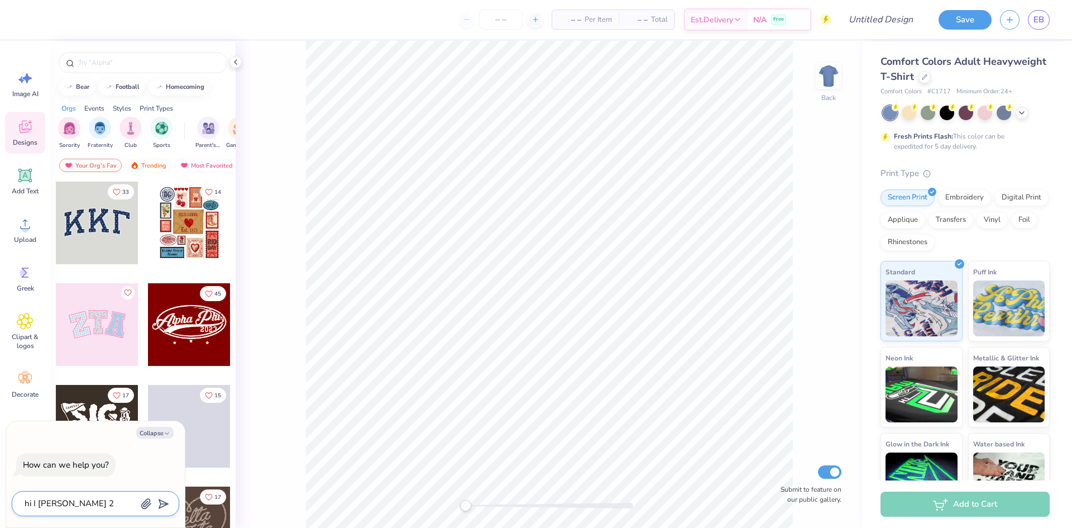
type textarea "hi I [PERSON_NAME] 2 tshits for [DEMOGRAPHIC_DATA] for"
type textarea "x"
type textarea "hi I [PERSON_NAME] 2 tshits for [DEMOGRAPHIC_DATA] for t"
type textarea "x"
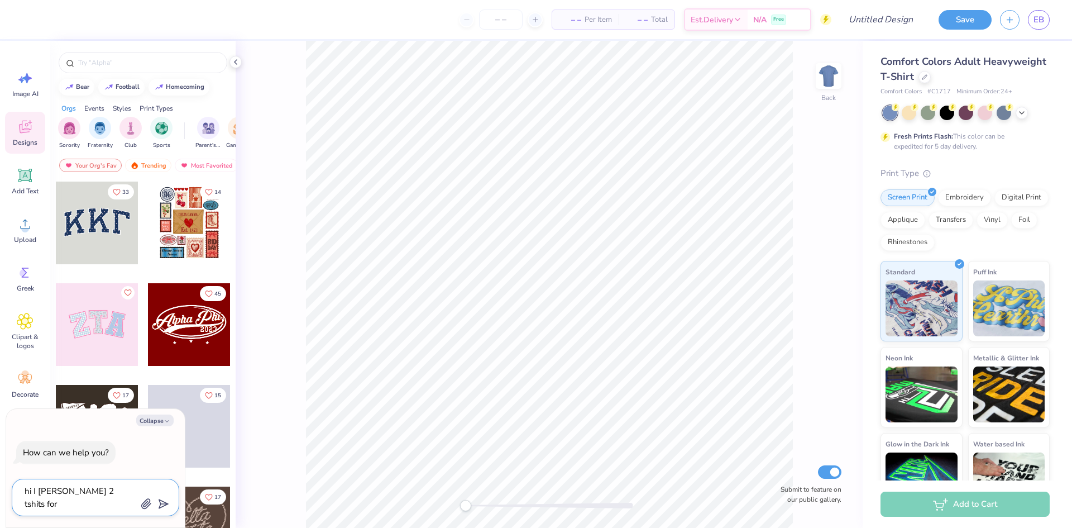
type textarea "hi I [PERSON_NAME] 2 tshits for [DEMOGRAPHIC_DATA] for to"
type textarea "x"
type textarea "hi I [PERSON_NAME] 2 tshits for [DEMOGRAPHIC_DATA] for [PERSON_NAME]"
type textarea "x"
type textarea "hi I [PERSON_NAME] 2 tshits for [DEMOGRAPHIC_DATA] for tomo"
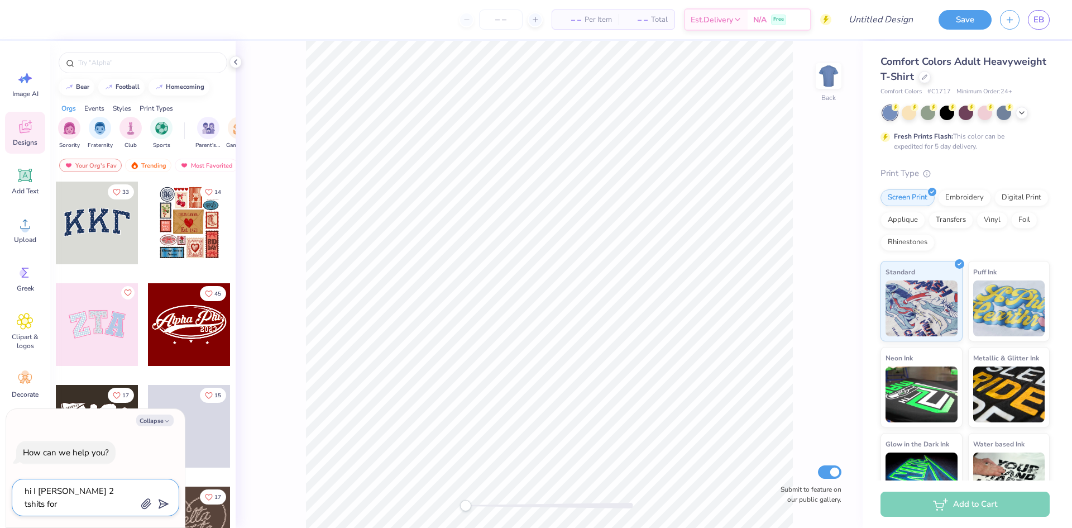
type textarea "x"
type textarea "hi I [PERSON_NAME] 2 tshits for [DEMOGRAPHIC_DATA] for tomor"
type textarea "x"
type textarea "hi I [PERSON_NAME] 2 tshits for [DEMOGRAPHIC_DATA] for [PERSON_NAME]"
type textarea "x"
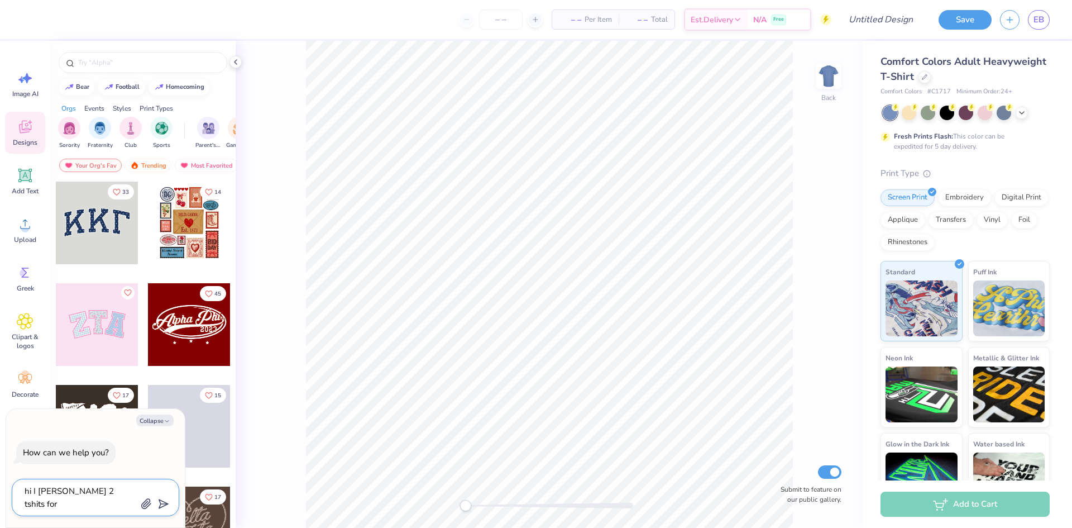
type textarea "hi I [PERSON_NAME] 2 tshits for [DEMOGRAPHIC_DATA] for tomoroo"
type textarea "x"
type textarea "hi I [PERSON_NAME] 2 tshits for [DEMOGRAPHIC_DATA] for [PERSON_NAME]"
type textarea "x"
type textarea "hi I [PERSON_NAME] 2 tshits for [DEMOGRAPHIC_DATA] for [PERSON_NAME]"
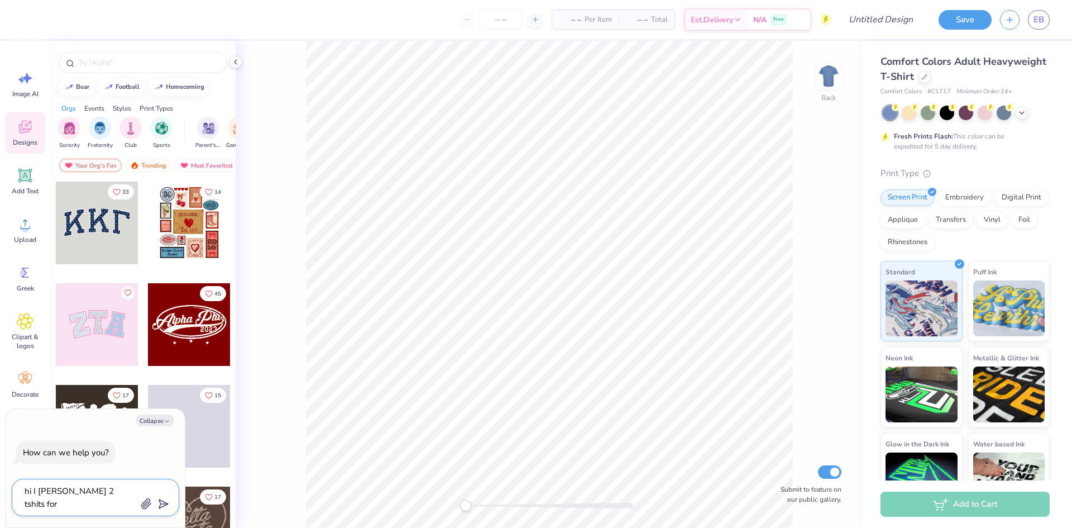
type textarea "x"
type textarea "hi I [PERSON_NAME] 2 tshits for [DEMOGRAPHIC_DATA] for [PERSON_NAME]"
type textarea "x"
type textarea "hi I [PERSON_NAME] 2 tshits for [DEMOGRAPHIC_DATA] for [PERSON_NAME] is"
type textarea "x"
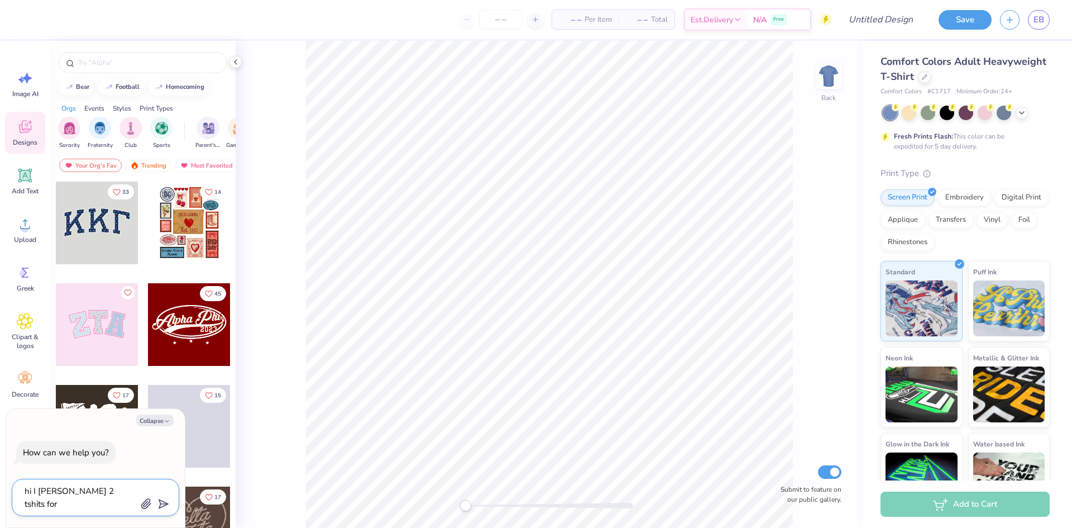
type textarea "hi I [PERSON_NAME] 2 tshits for [DEMOGRAPHIC_DATA] for [PERSON_NAME] is"
type textarea "x"
type textarea "hi I [PERSON_NAME] 2 tshits for [DEMOGRAPHIC_DATA] for tomoroow is i"
type textarea "x"
type textarea "hi I [PERSON_NAME] 2 tshits for [DEMOGRAPHIC_DATA] for tomoroow is it"
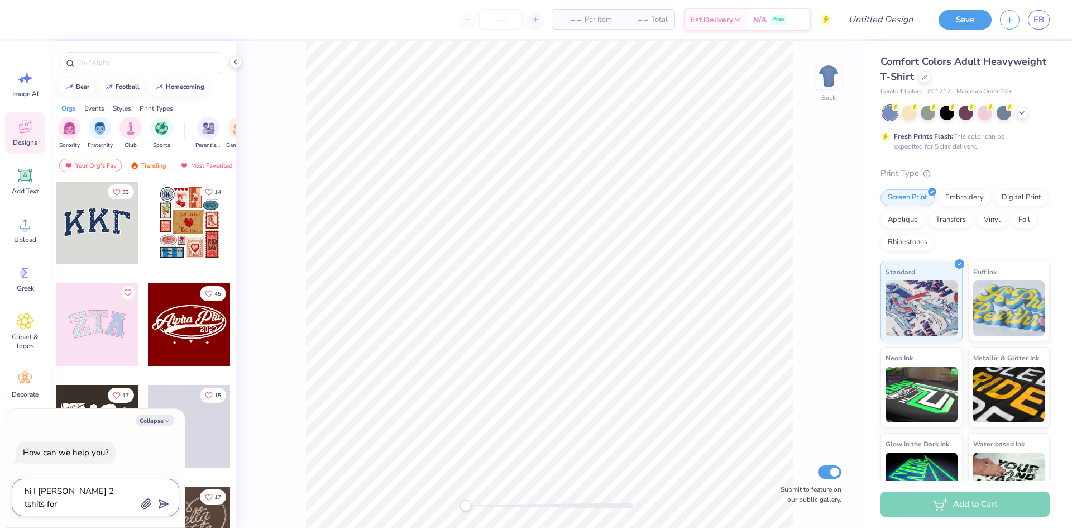
type textarea "x"
type textarea "hi I [PERSON_NAME] 2 tshits for [DEMOGRAPHIC_DATA] for tomoroow is it"
type textarea "x"
type textarea "hi I [PERSON_NAME] 2 tshits for [DEMOGRAPHIC_DATA] for tomoroow is it p"
type textarea "x"
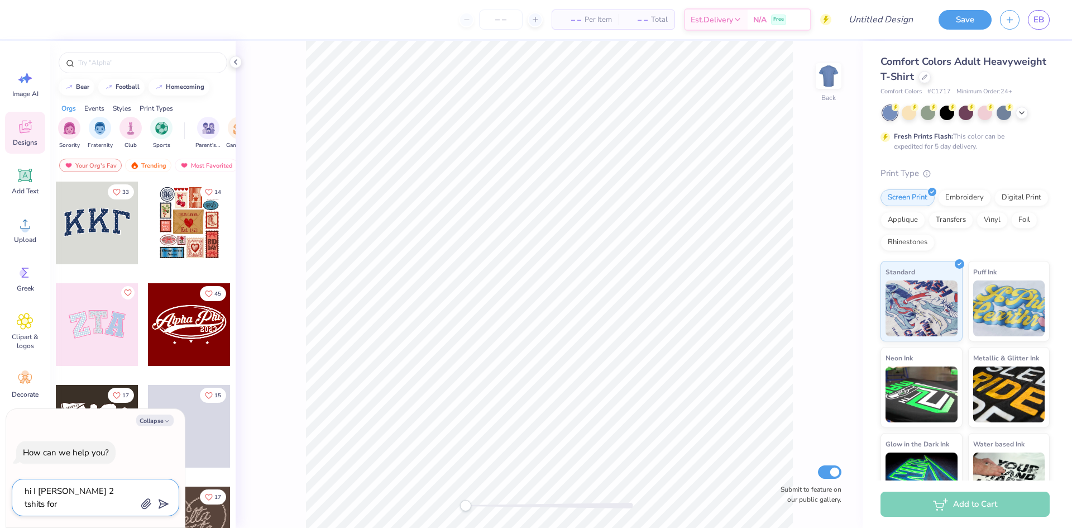
type textarea "hi I [PERSON_NAME] 2 tshits for [DEMOGRAPHIC_DATA] for tomoroow is it po"
type textarea "x"
type textarea "hi I [PERSON_NAME] 2 tshits for [DEMOGRAPHIC_DATA] for tomoroow is it pos"
type textarea "x"
type textarea "hi I [PERSON_NAME] 2 tshits for [DEMOGRAPHIC_DATA] for tomoroow is it poss"
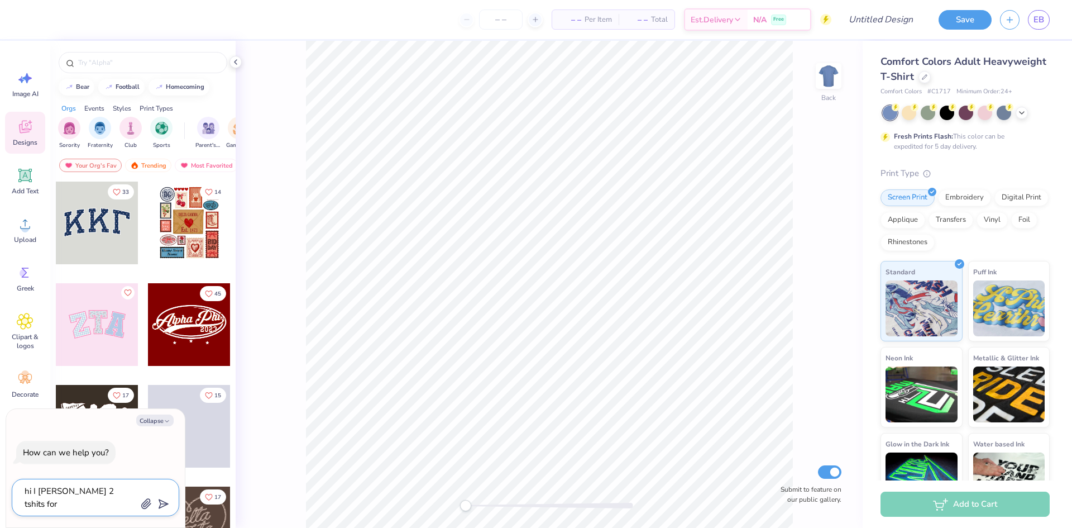
type textarea "x"
type textarea "hi I [PERSON_NAME] 2 tshits for [DEMOGRAPHIC_DATA] for tomoroow is it possi"
type textarea "x"
type textarea "hi I [PERSON_NAME] 2 tshits for [DEMOGRAPHIC_DATA] for tomoroow is it possib"
type textarea "x"
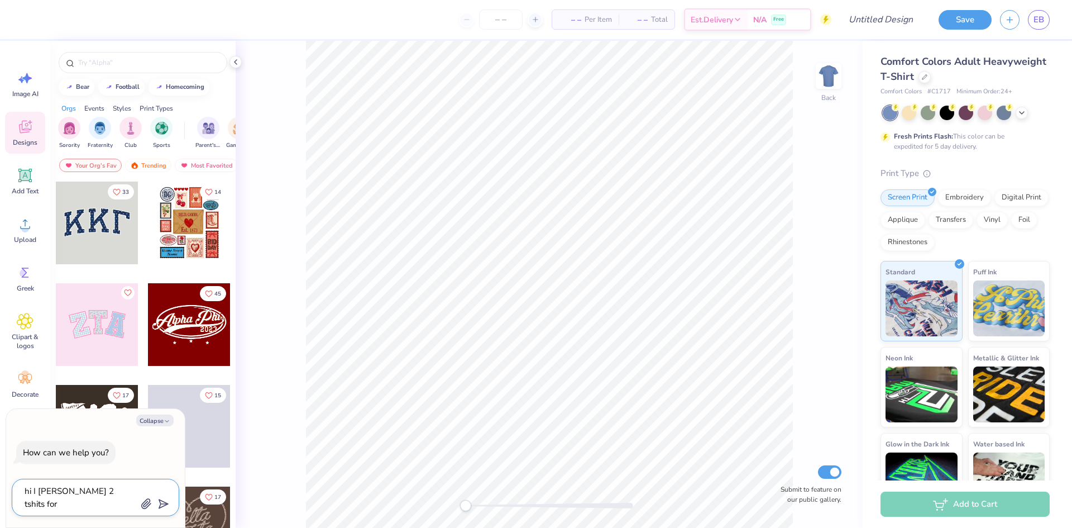
type textarea "hi I [PERSON_NAME] 2 tshits for [DEMOGRAPHIC_DATA] for tomoroow is it possibl"
type textarea "x"
type textarea "hi I [PERSON_NAME] 2 tshits for [DEMOGRAPHIC_DATA] for tomoroow is it possible"
type textarea "x"
type textarea "hi I [PERSON_NAME] 2 tshits for [DEMOGRAPHIC_DATA] for tomoroow is it possible"
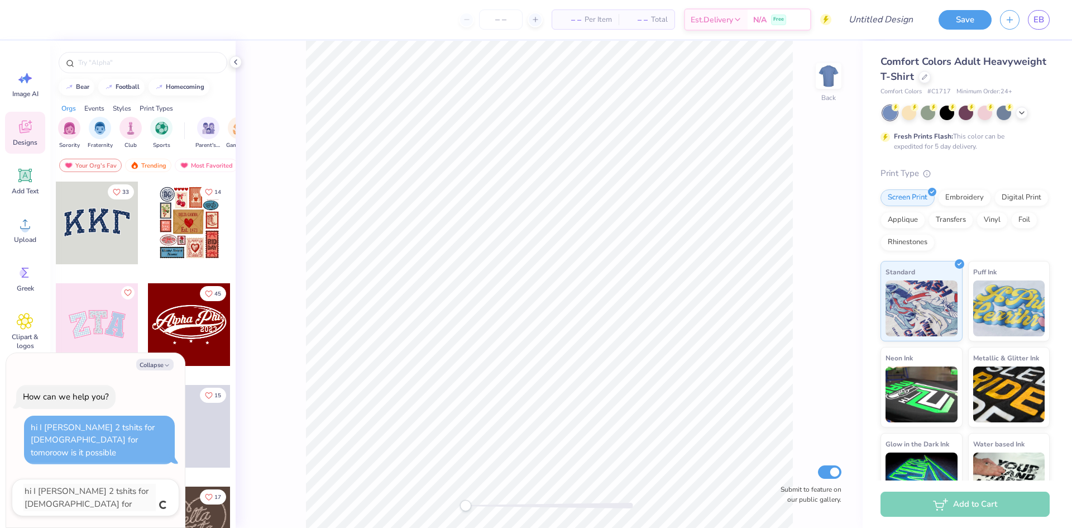
type textarea "x"
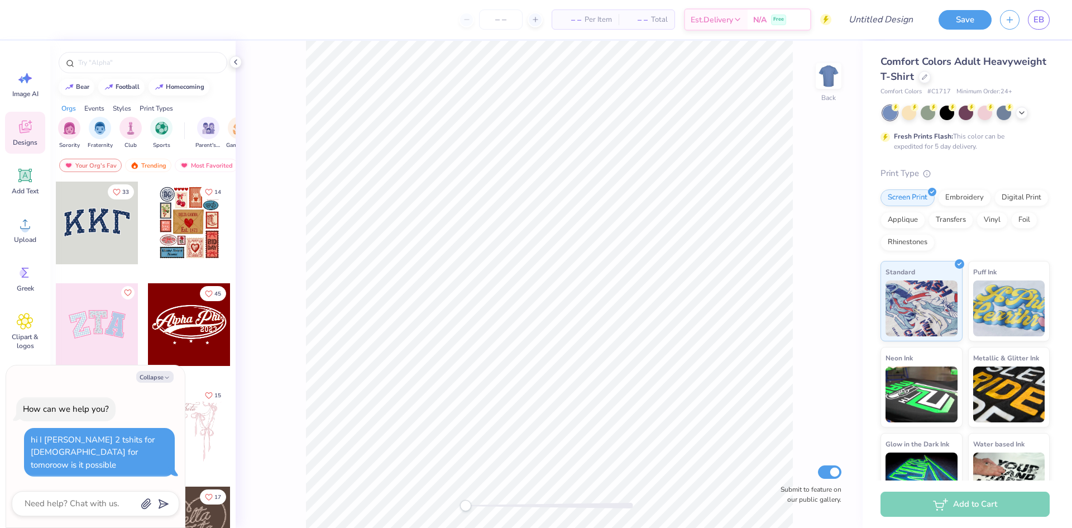
type textarea "x"
click at [107, 503] on textarea at bounding box center [79, 503] width 113 height 15
type textarea "i"
type textarea "x"
type textarea "i"
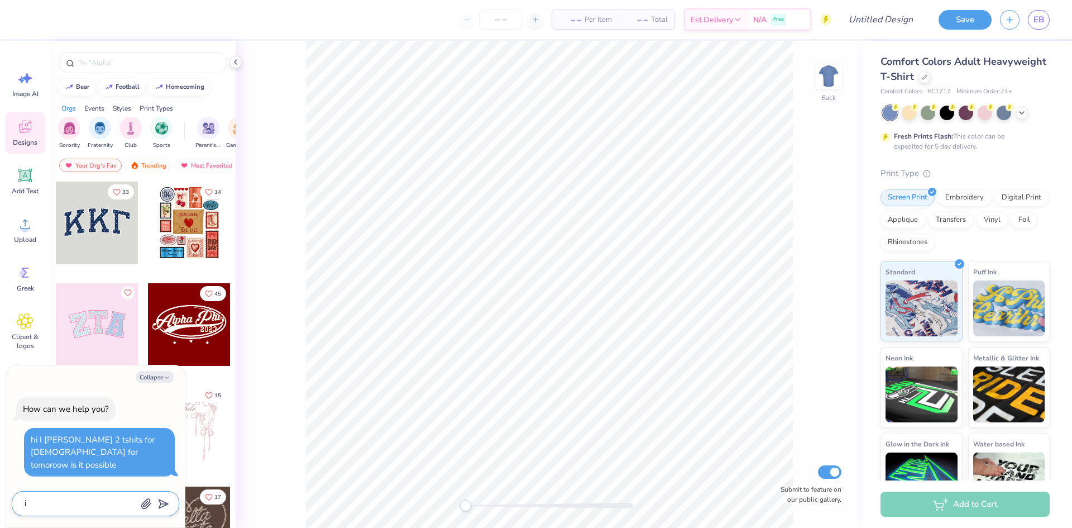
type textarea "x"
type textarea "i h"
type textarea "x"
type textarea "i ha"
type textarea "x"
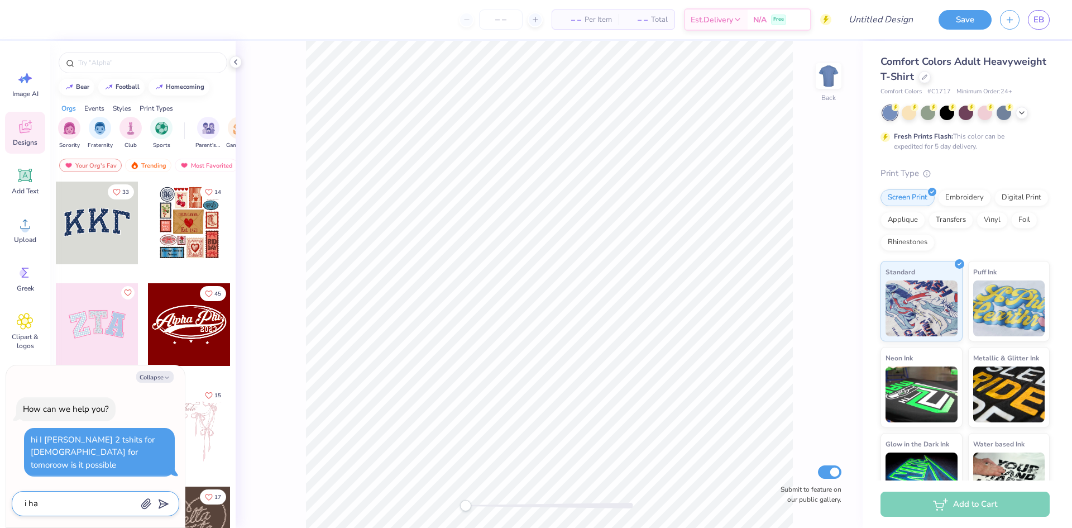
type textarea "i hav"
type textarea "x"
type textarea "i have"
type textarea "x"
type textarea "i have"
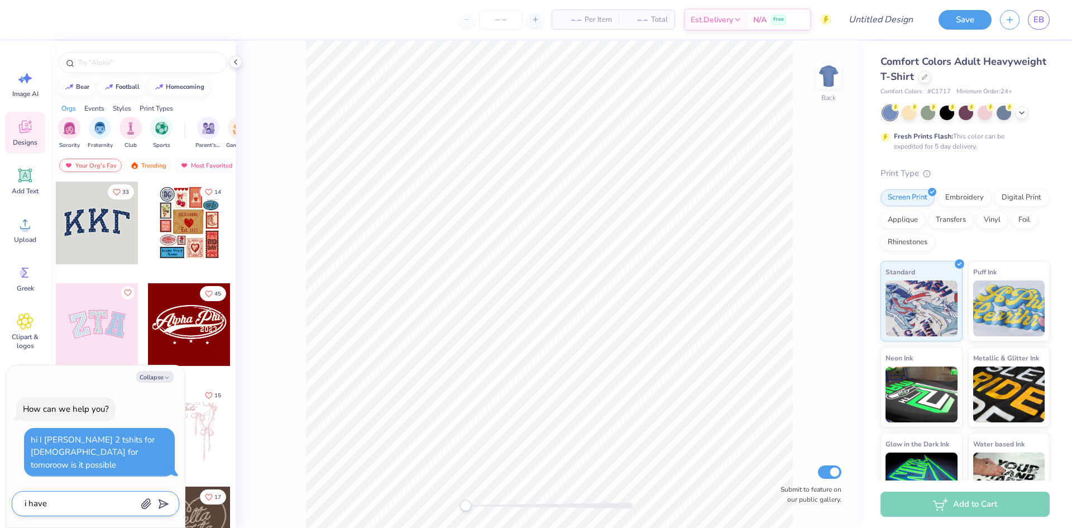
type textarea "x"
type textarea "i have a"
type textarea "x"
type textarea "i have a"
type textarea "x"
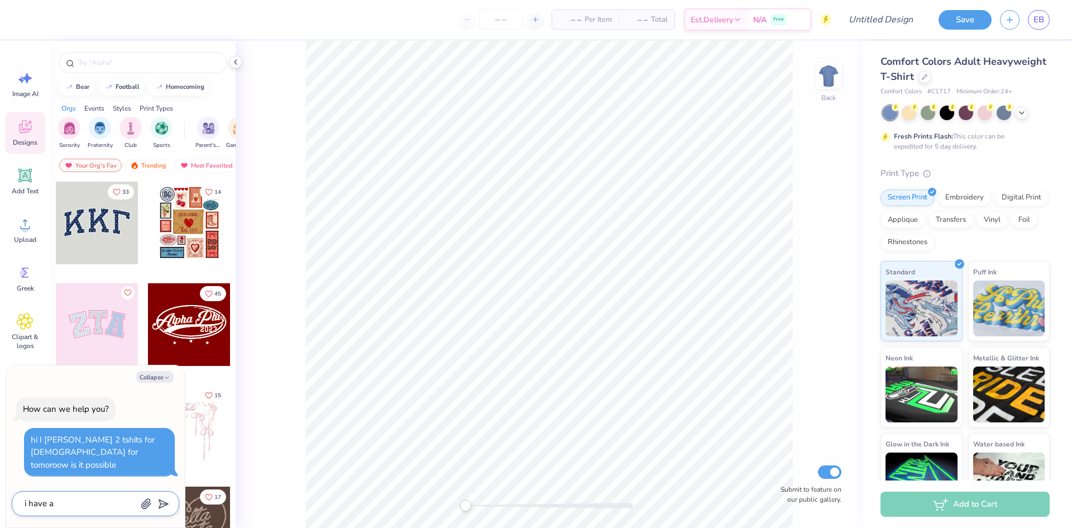
type textarea "i have a l"
type textarea "x"
type textarea "i have a lo"
type textarea "x"
type textarea "i have a log"
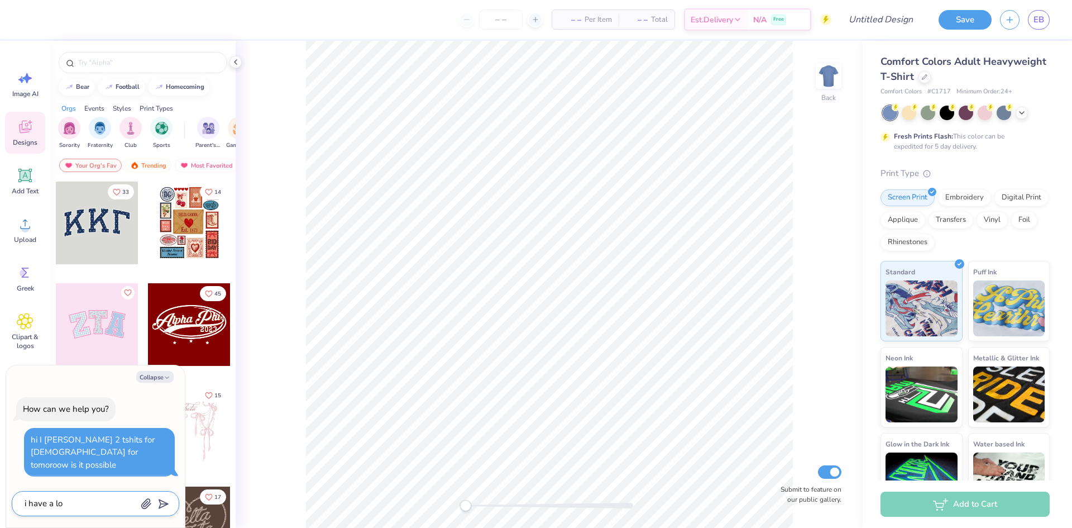
type textarea "x"
type textarea "i have a logo"
type textarea "x"
type textarea "i have a logo"
type textarea "x"
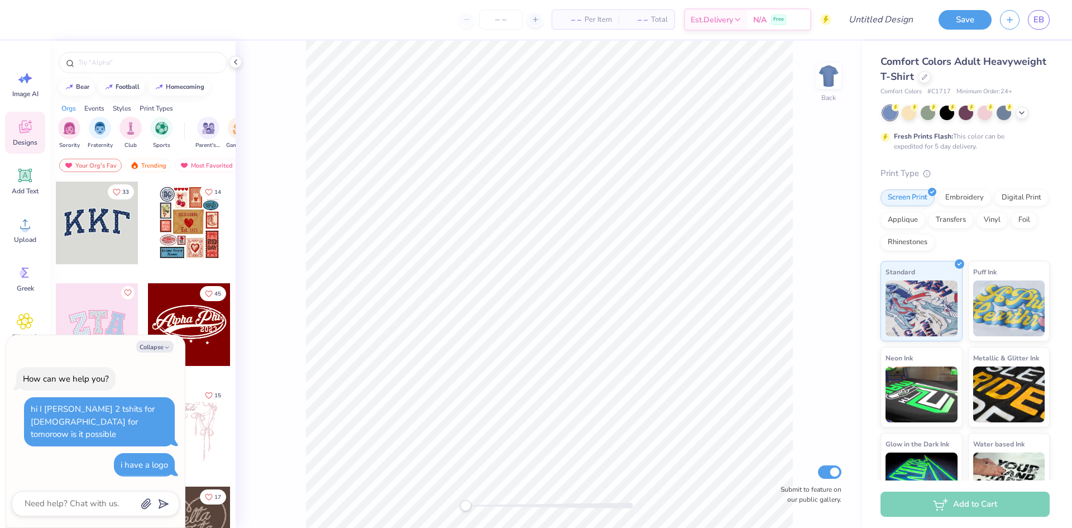
type textarea "x"
click at [106, 503] on textarea at bounding box center [79, 503] width 113 height 15
type textarea "w"
type textarea "x"
type textarea "wh"
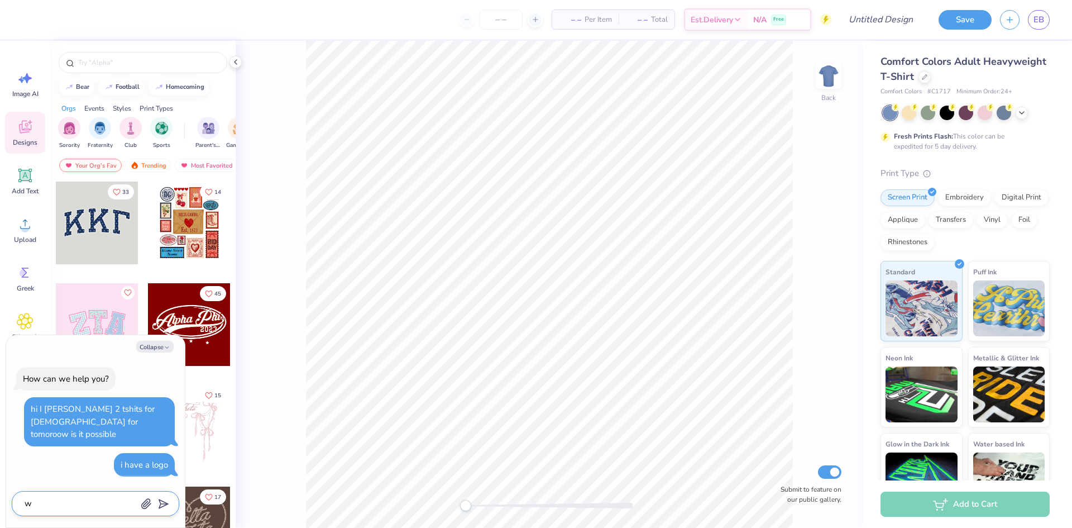
type textarea "x"
type textarea "whi"
type textarea "x"
type textarea "whit"
type textarea "x"
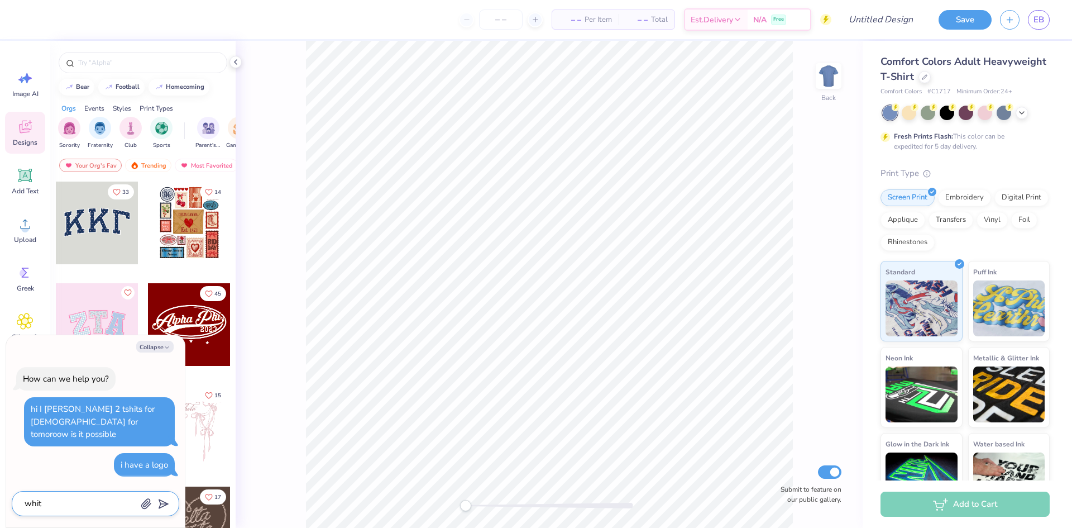
type textarea "white"
type textarea "x"
type textarea "white"
type textarea "x"
type textarea "white l"
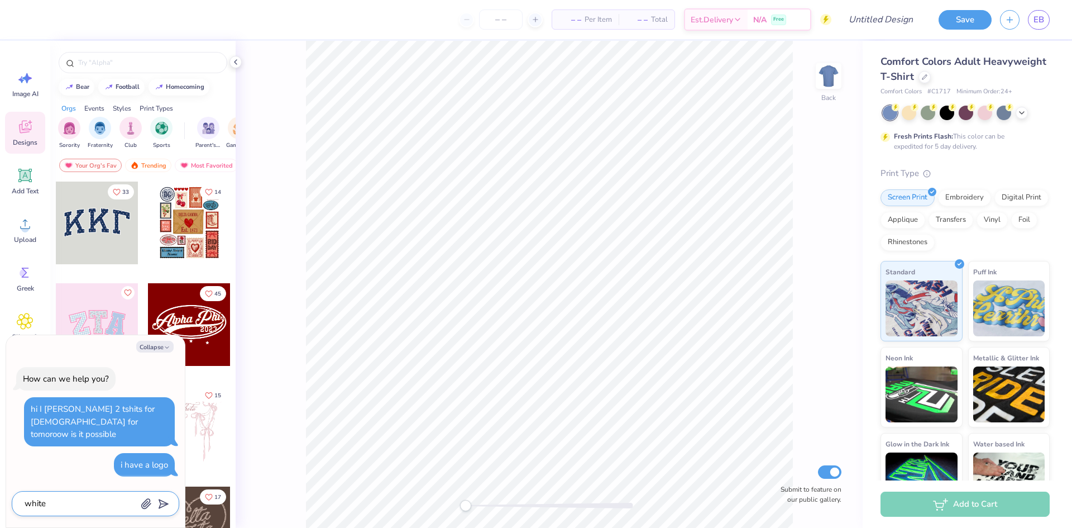
type textarea "x"
type textarea "white la"
type textarea "x"
type textarea "white lad"
type textarea "x"
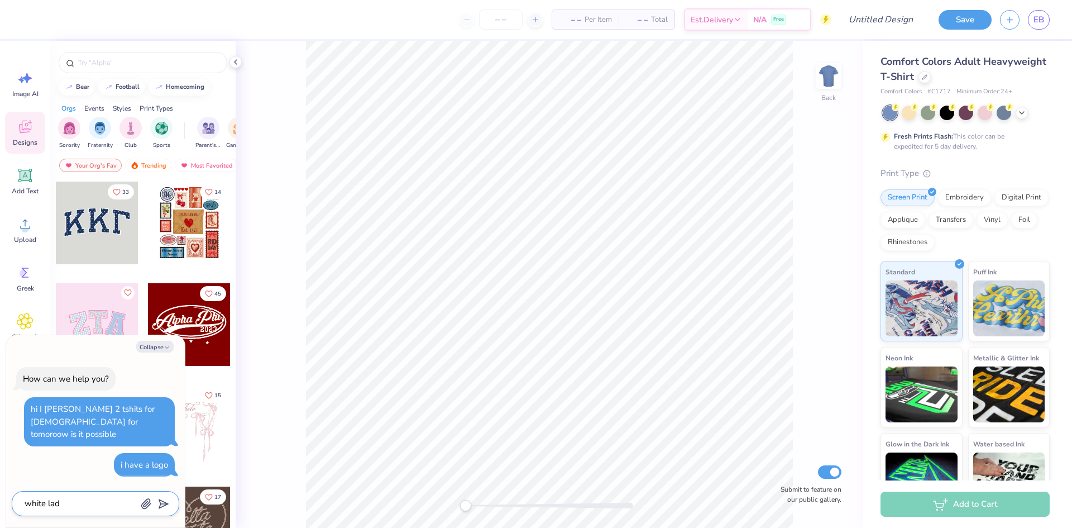
type textarea "white ladi"
type textarea "x"
type textarea "white ladie"
type textarea "x"
type textarea "white [DEMOGRAPHIC_DATA]"
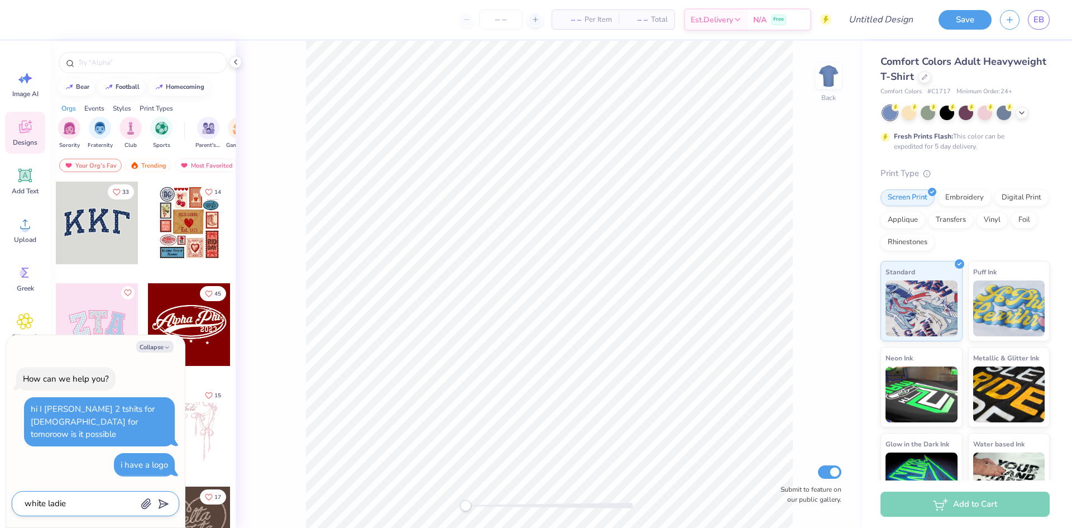
type textarea "x"
type textarea "white [DEMOGRAPHIC_DATA]'"
type textarea "x"
type textarea "white [DEMOGRAPHIC_DATA]'"
type textarea "x"
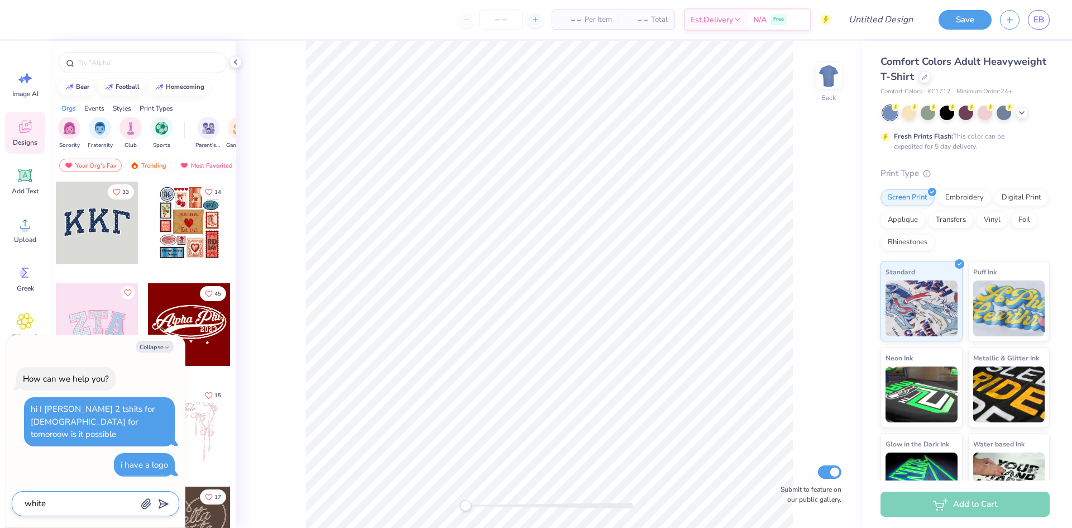
type textarea "white [DEMOGRAPHIC_DATA]' t"
type textarea "x"
type textarea "white [DEMOGRAPHIC_DATA]' t-"
type textarea "x"
type textarea "white [DEMOGRAPHIC_DATA]' t-s"
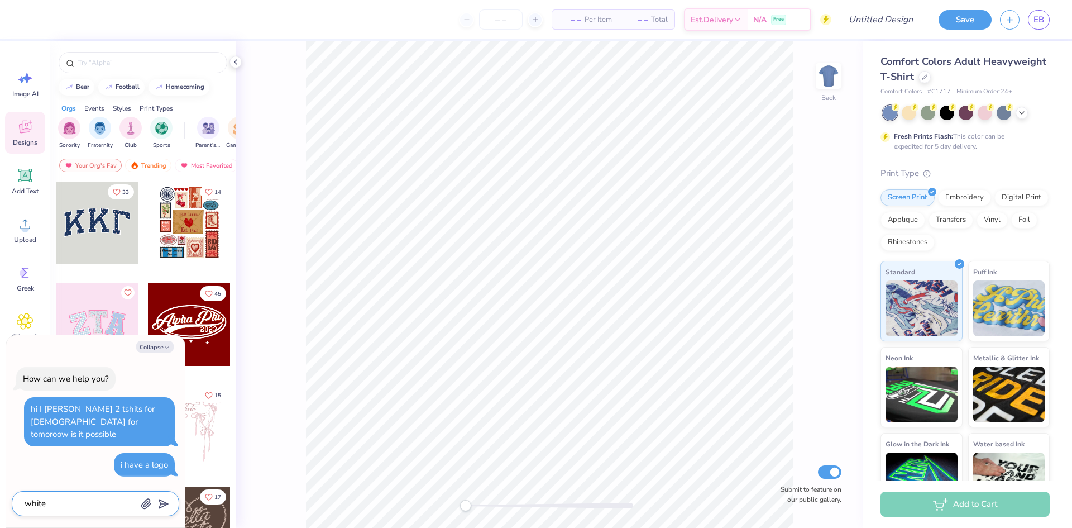
type textarea "x"
type textarea "white [DEMOGRAPHIC_DATA]' t-sh"
type textarea "x"
type textarea "white [DEMOGRAPHIC_DATA]' t-shi"
type textarea "x"
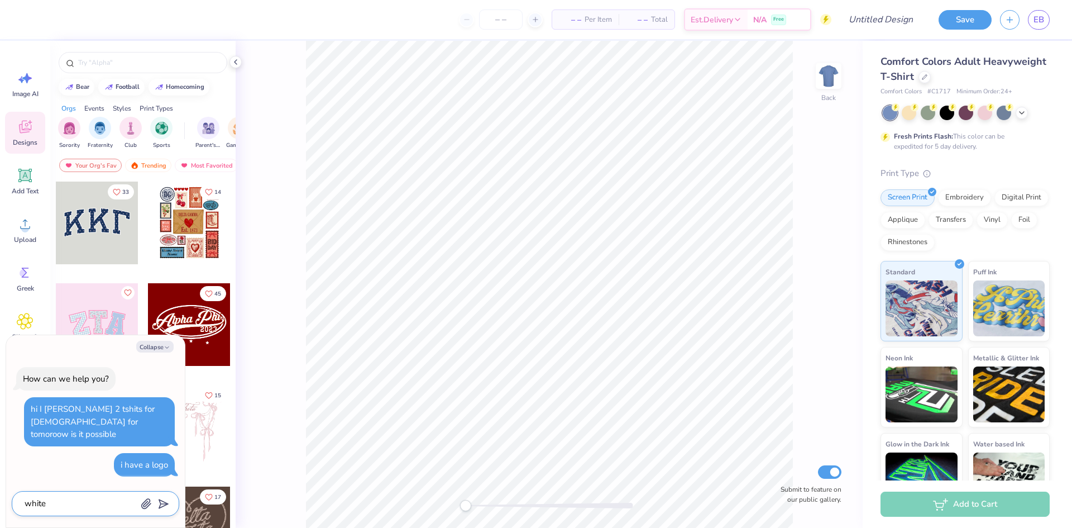
type textarea "white [DEMOGRAPHIC_DATA]' t-shir"
type textarea "x"
type textarea "white [DEMOGRAPHIC_DATA]' t-shirt"
type textarea "x"
type textarea "white [DEMOGRAPHIC_DATA]' t-shirts"
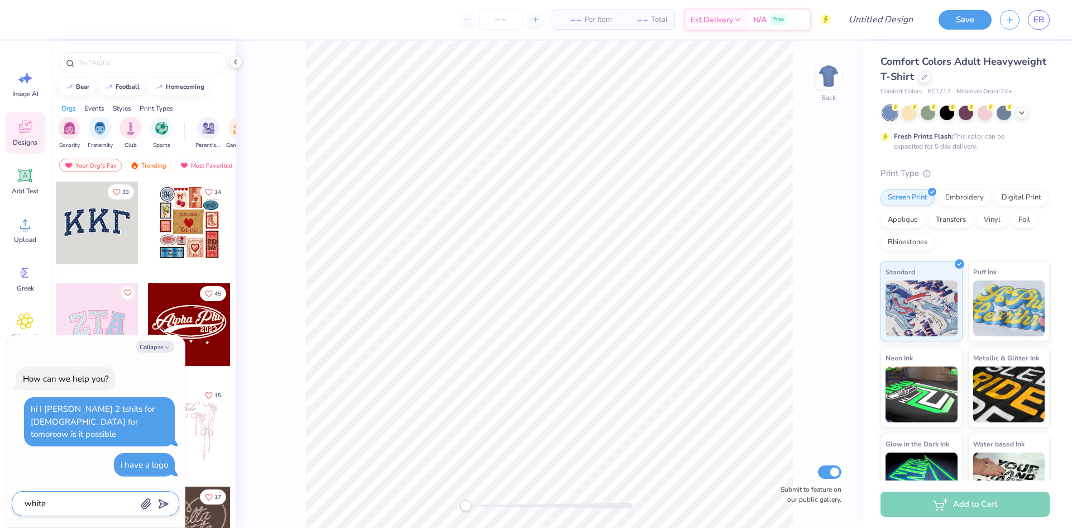
type textarea "x"
type textarea "white [DEMOGRAPHIC_DATA]' t-shirts"
type textarea "x"
type textarea "white [DEMOGRAPHIC_DATA]' t-shirts f"
type textarea "x"
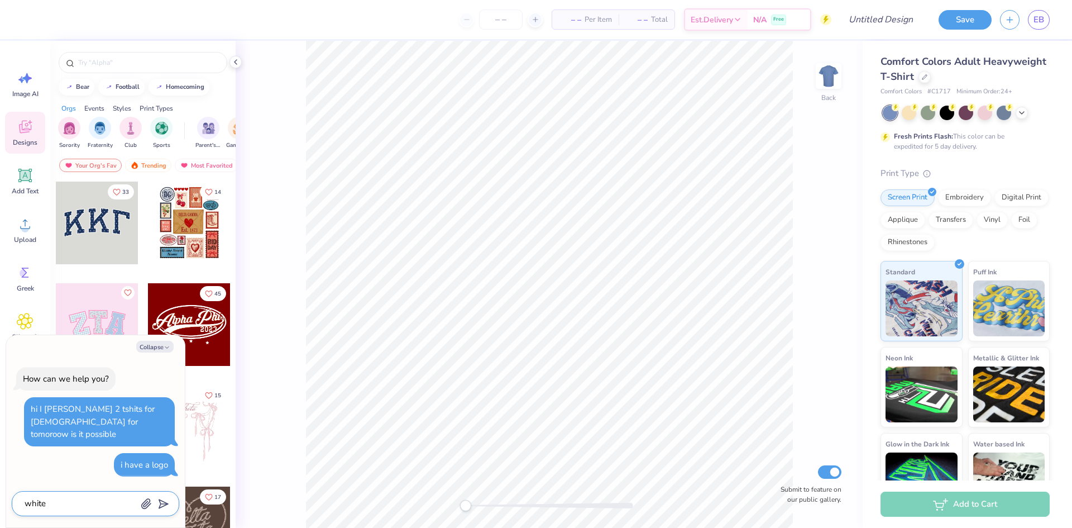
type textarea "white [DEMOGRAPHIC_DATA]' t-shirts fi"
type textarea "x"
type textarea "white [DEMOGRAPHIC_DATA]' t-shirts fit"
type textarea "x"
type textarea "white [DEMOGRAPHIC_DATA]' t-shirts fitt"
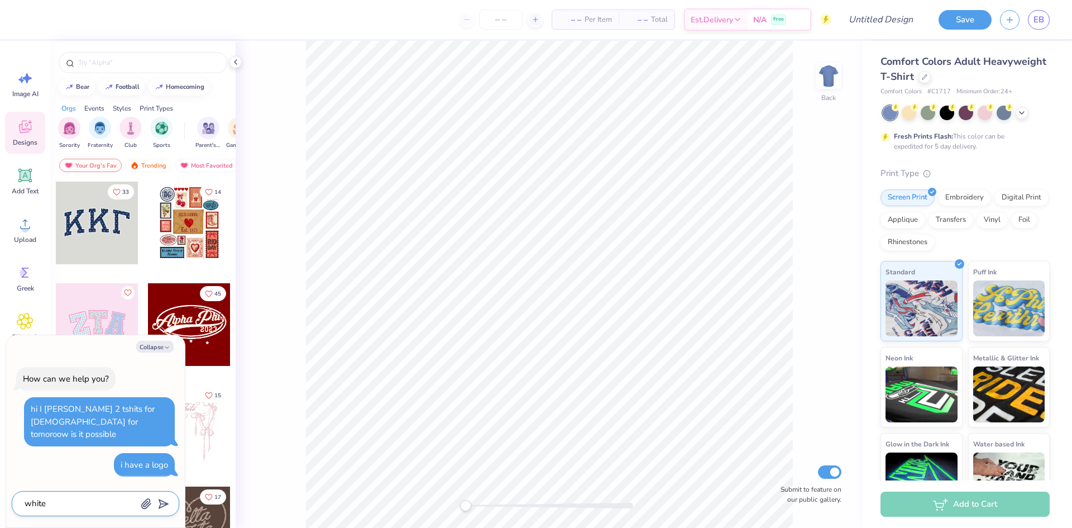
type textarea "x"
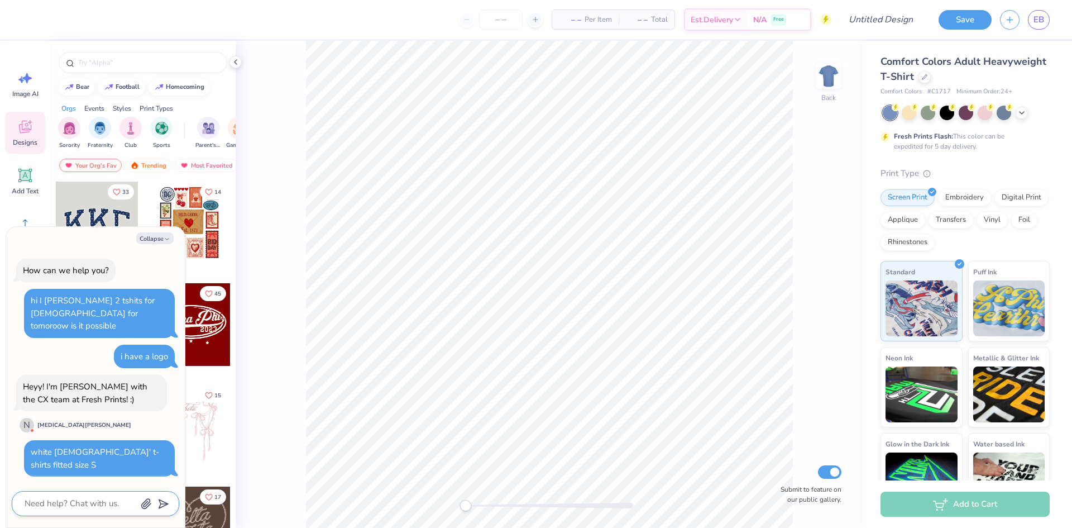
click at [71, 503] on textarea at bounding box center [79, 503] width 113 height 15
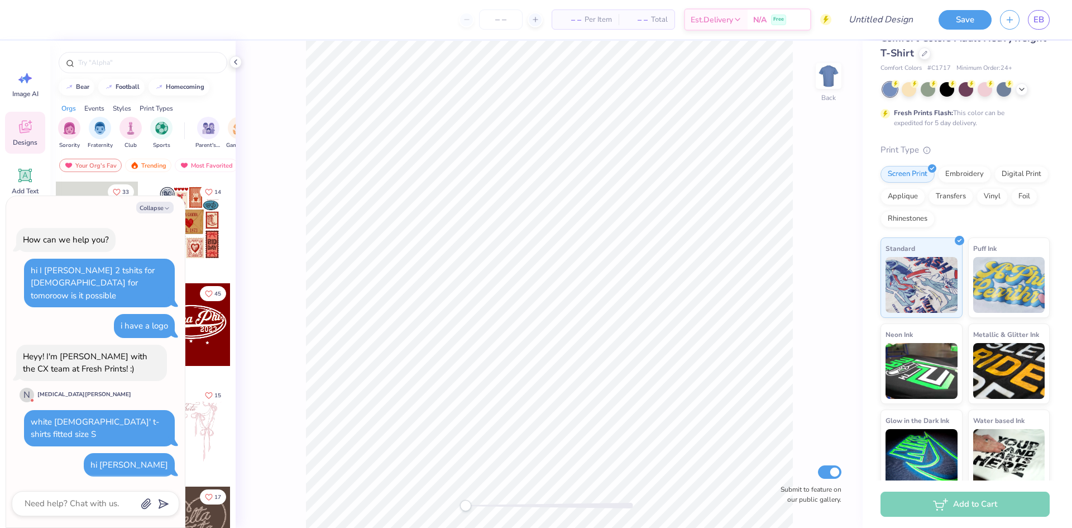
scroll to position [33, 0]
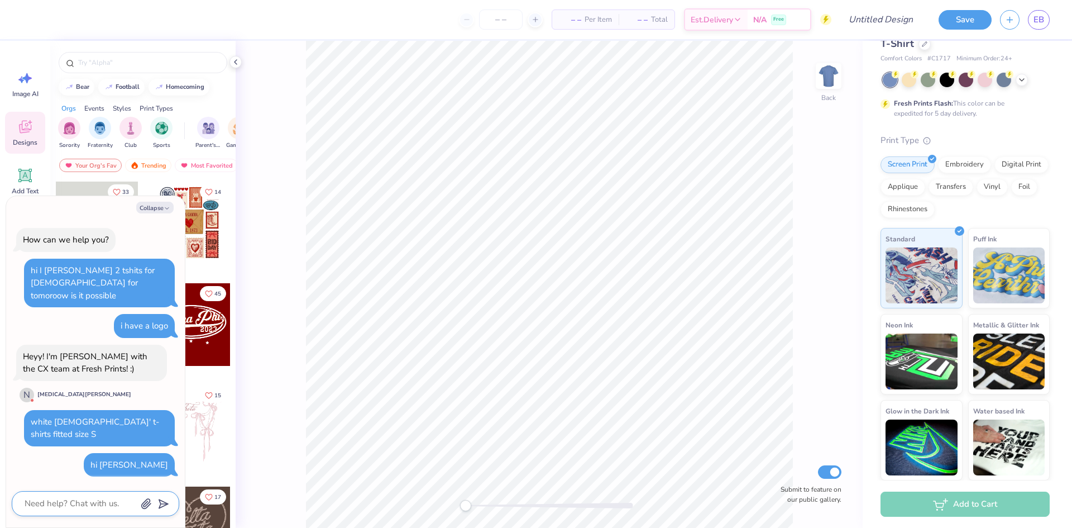
click at [92, 503] on textarea at bounding box center [79, 503] width 113 height 15
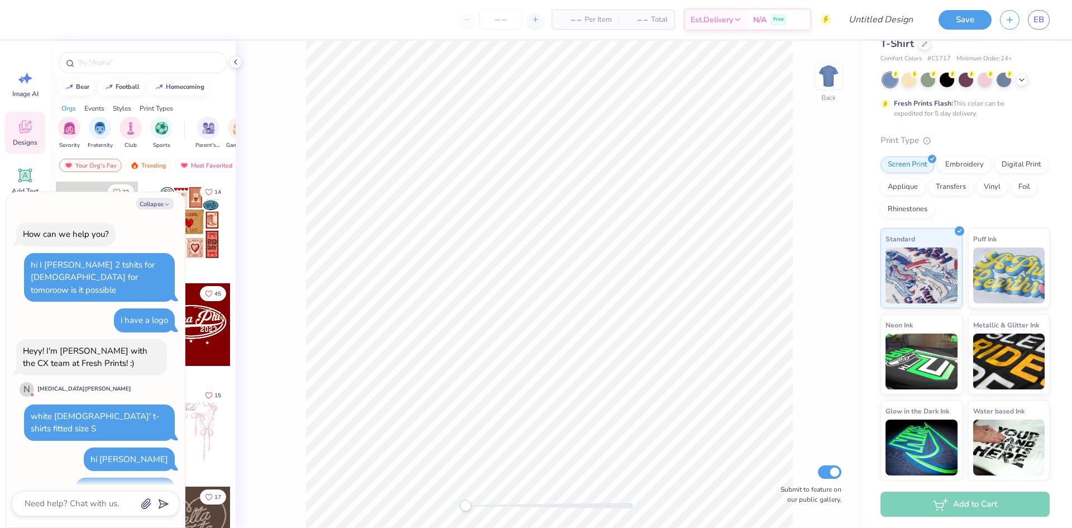
scroll to position [92, 0]
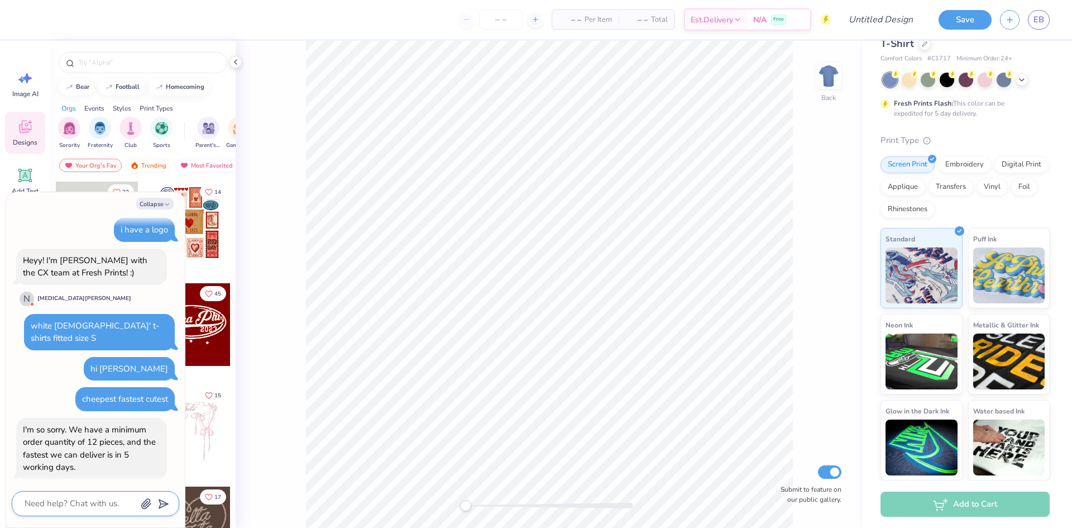
click at [112, 503] on textarea at bounding box center [79, 503] width 113 height 15
